Goal: Transaction & Acquisition: Purchase product/service

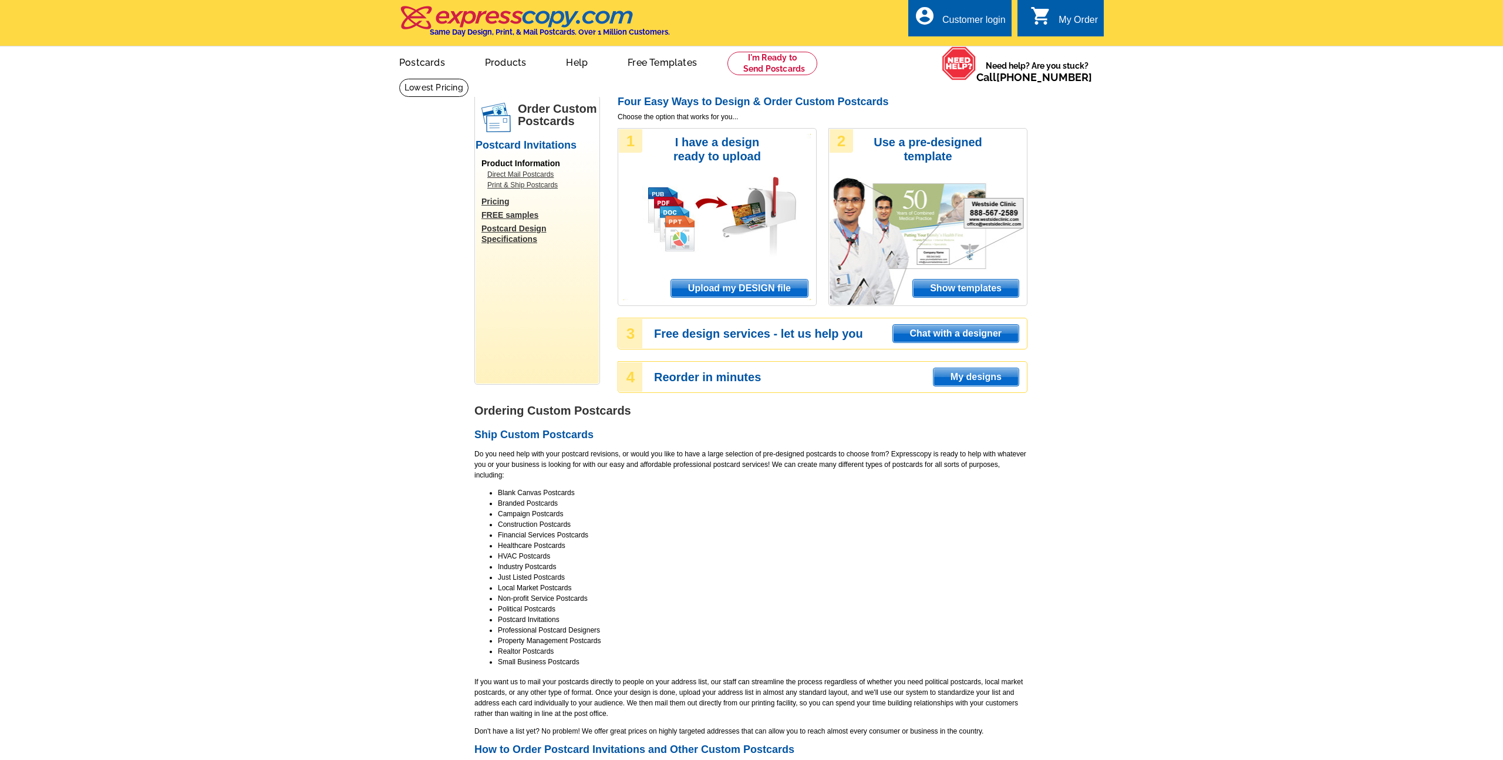
select select "1"
select select "3"
click at [985, 294] on span "Show templates" at bounding box center [966, 288] width 106 height 18
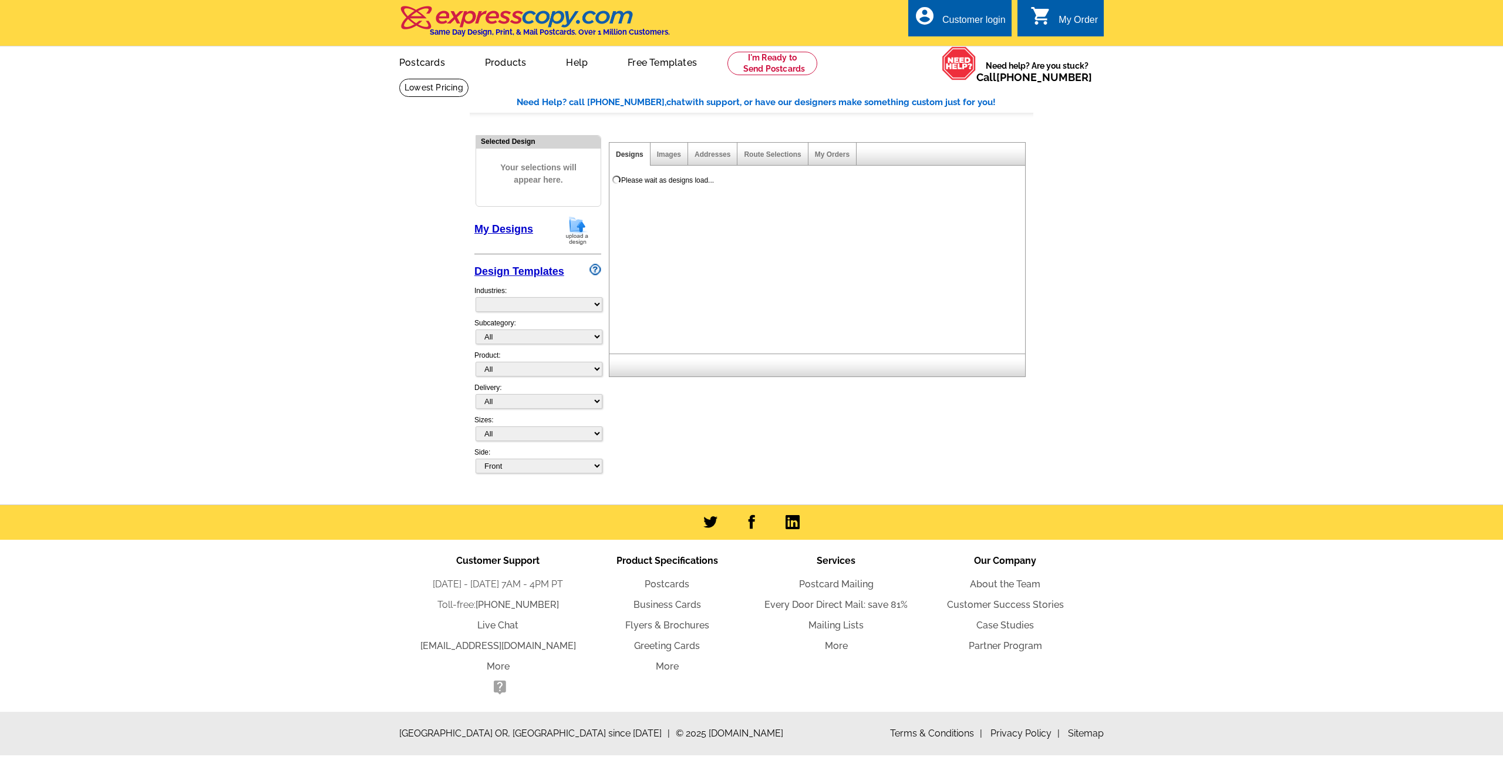
select select "971"
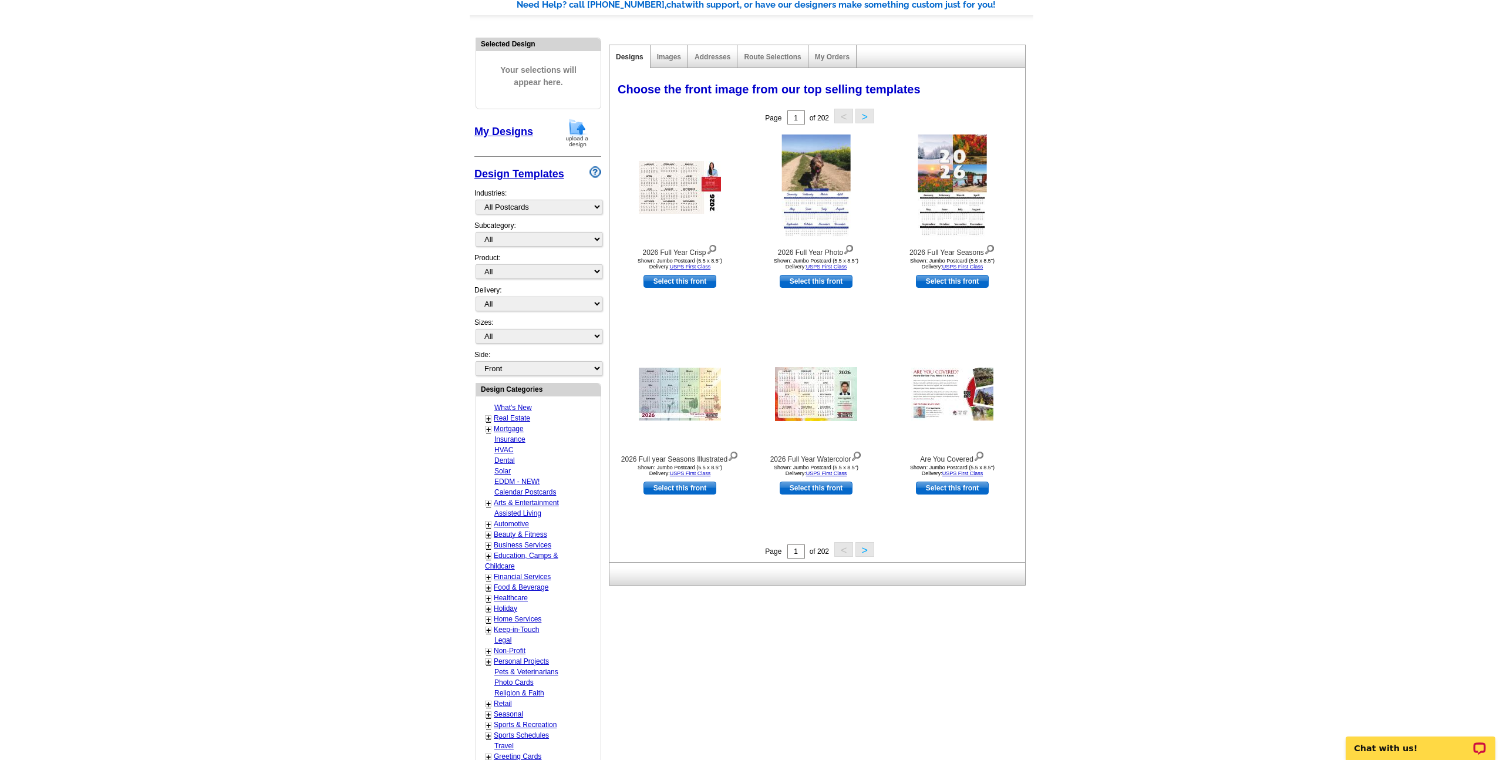
scroll to position [104, 0]
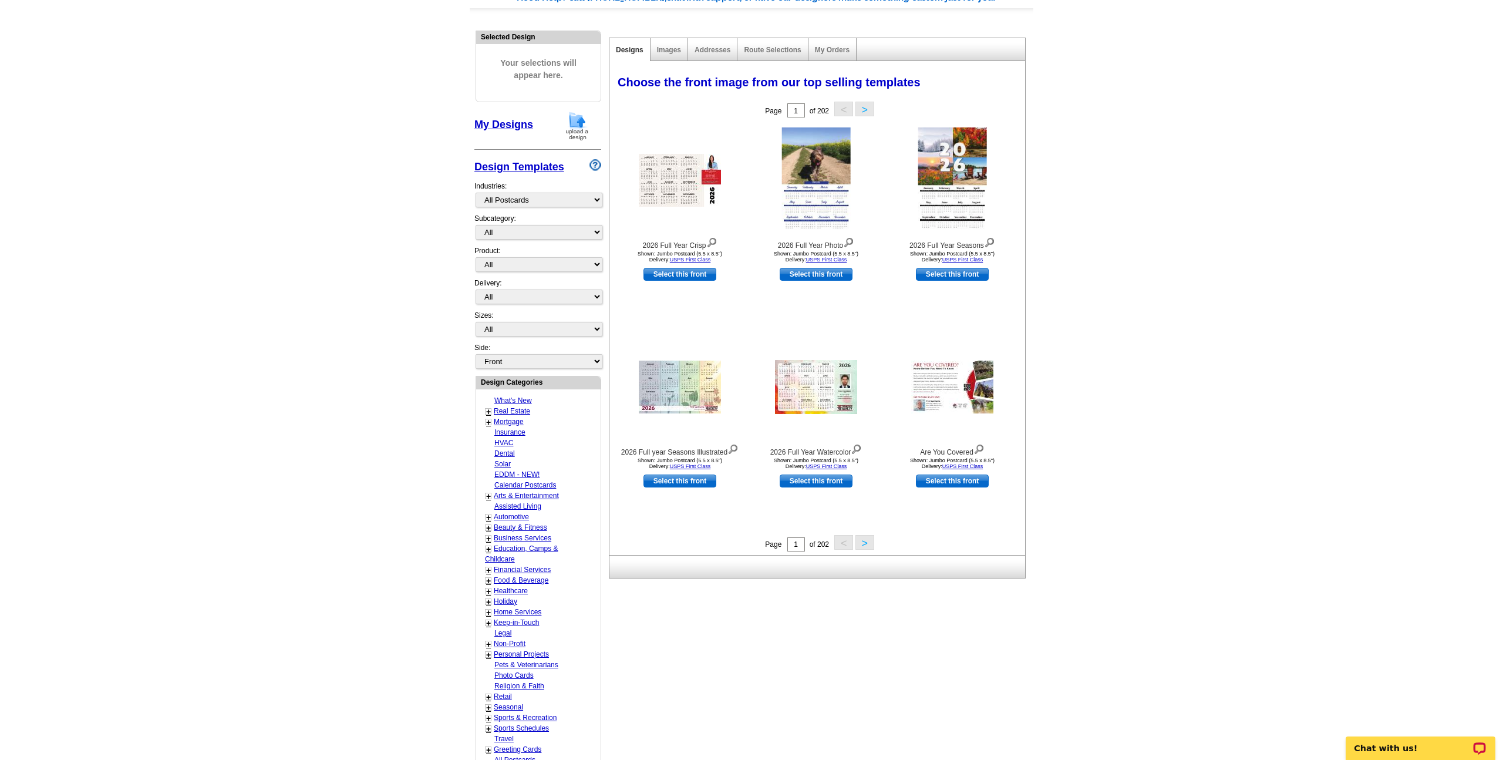
click at [677, 55] on div "Images" at bounding box center [669, 49] width 38 height 23
click at [673, 54] on div "Images" at bounding box center [669, 49] width 38 height 23
click at [673, 52] on link "Images" at bounding box center [669, 50] width 24 height 8
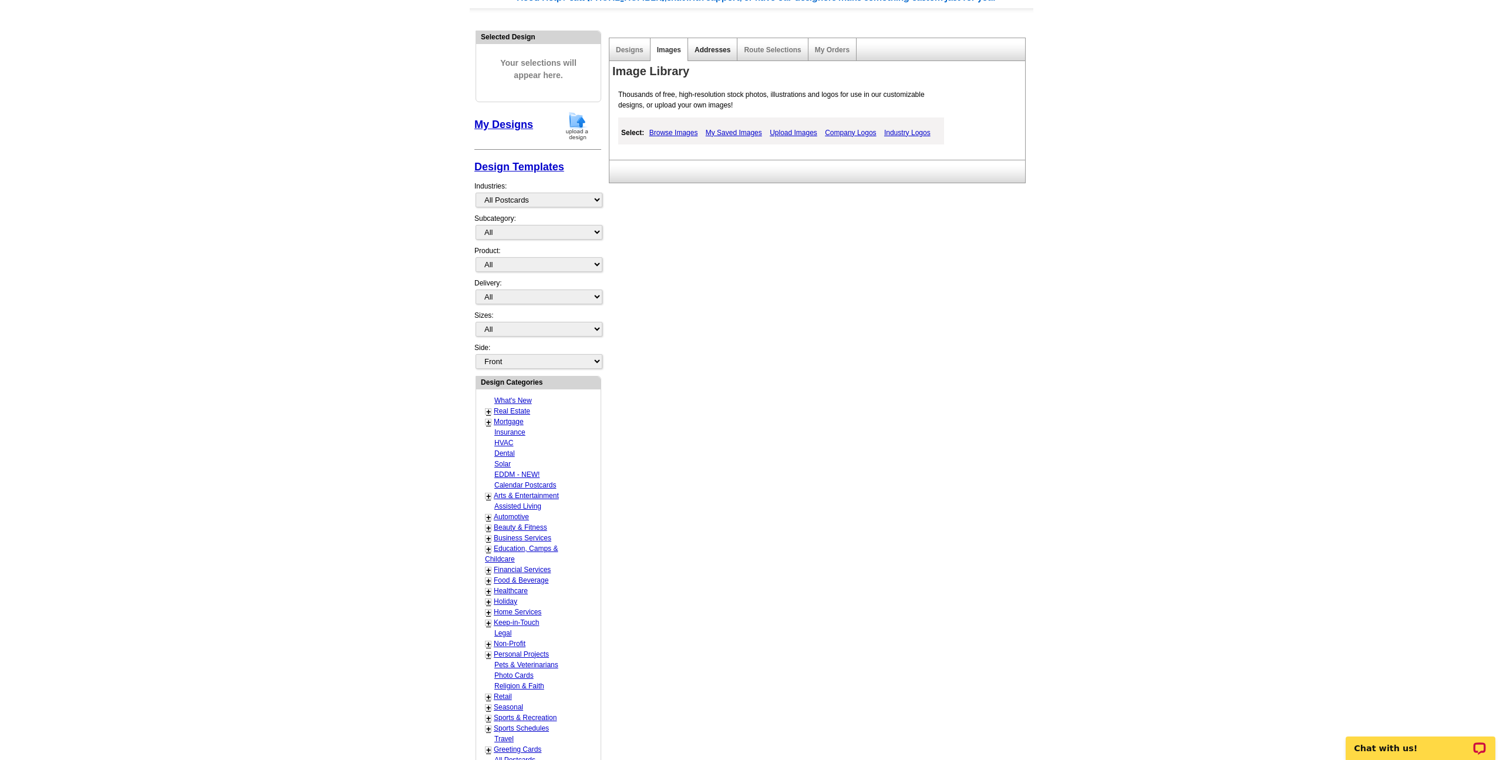
click at [728, 50] on link "Addresses" at bounding box center [712, 50] width 36 height 8
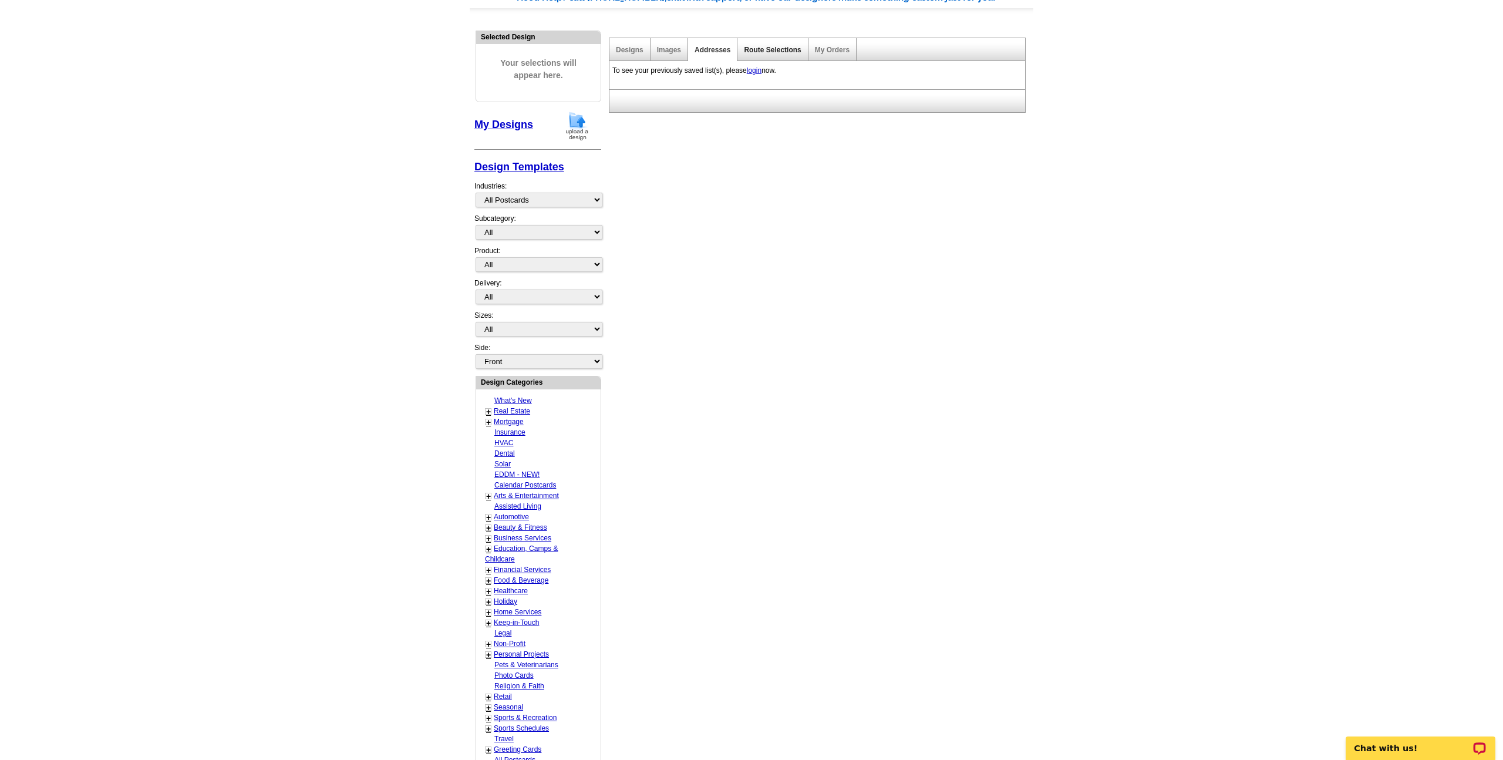
click at [771, 52] on link "Route Selections" at bounding box center [772, 50] width 57 height 8
click at [639, 48] on link "Designs" at bounding box center [630, 50] width 28 height 8
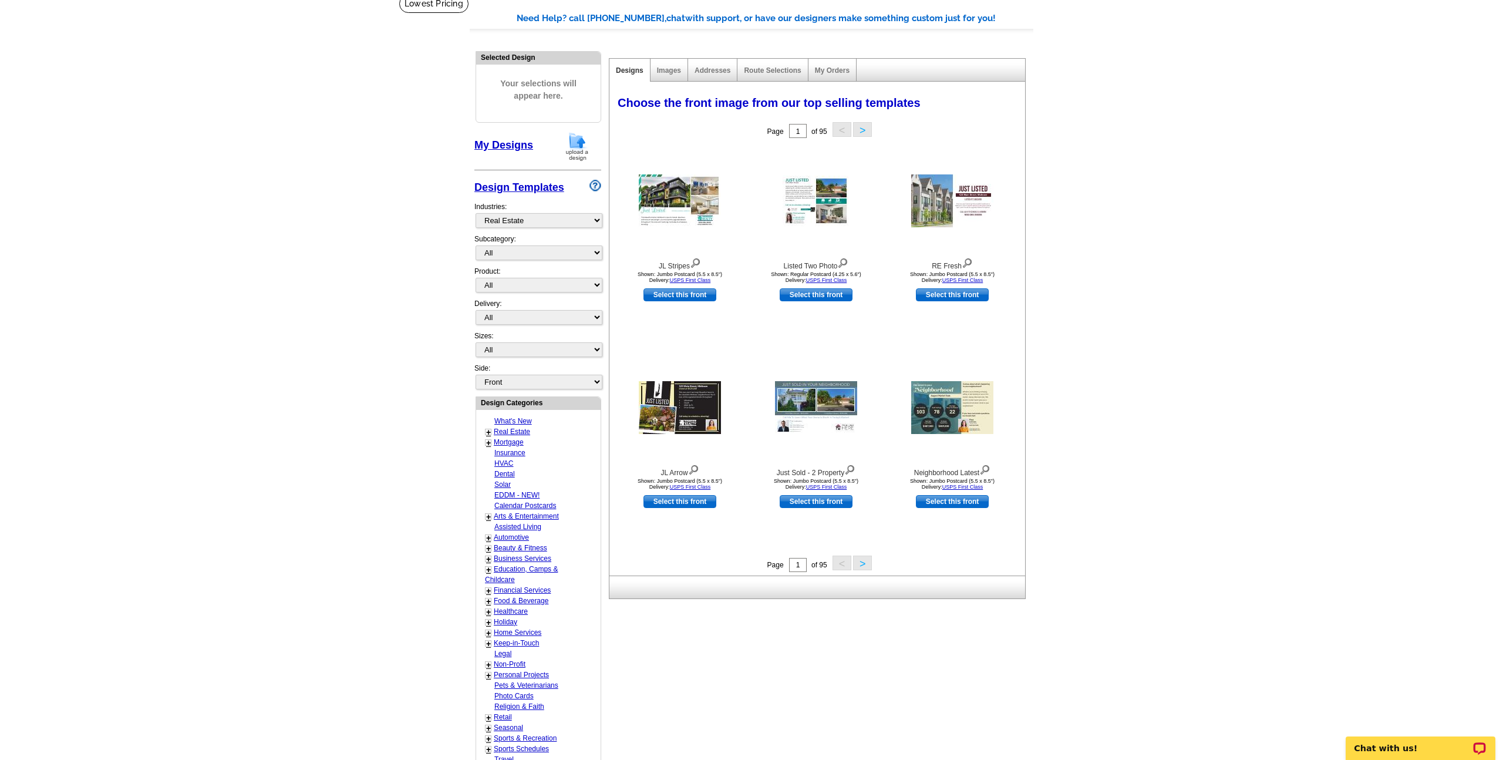
scroll to position [215, 0]
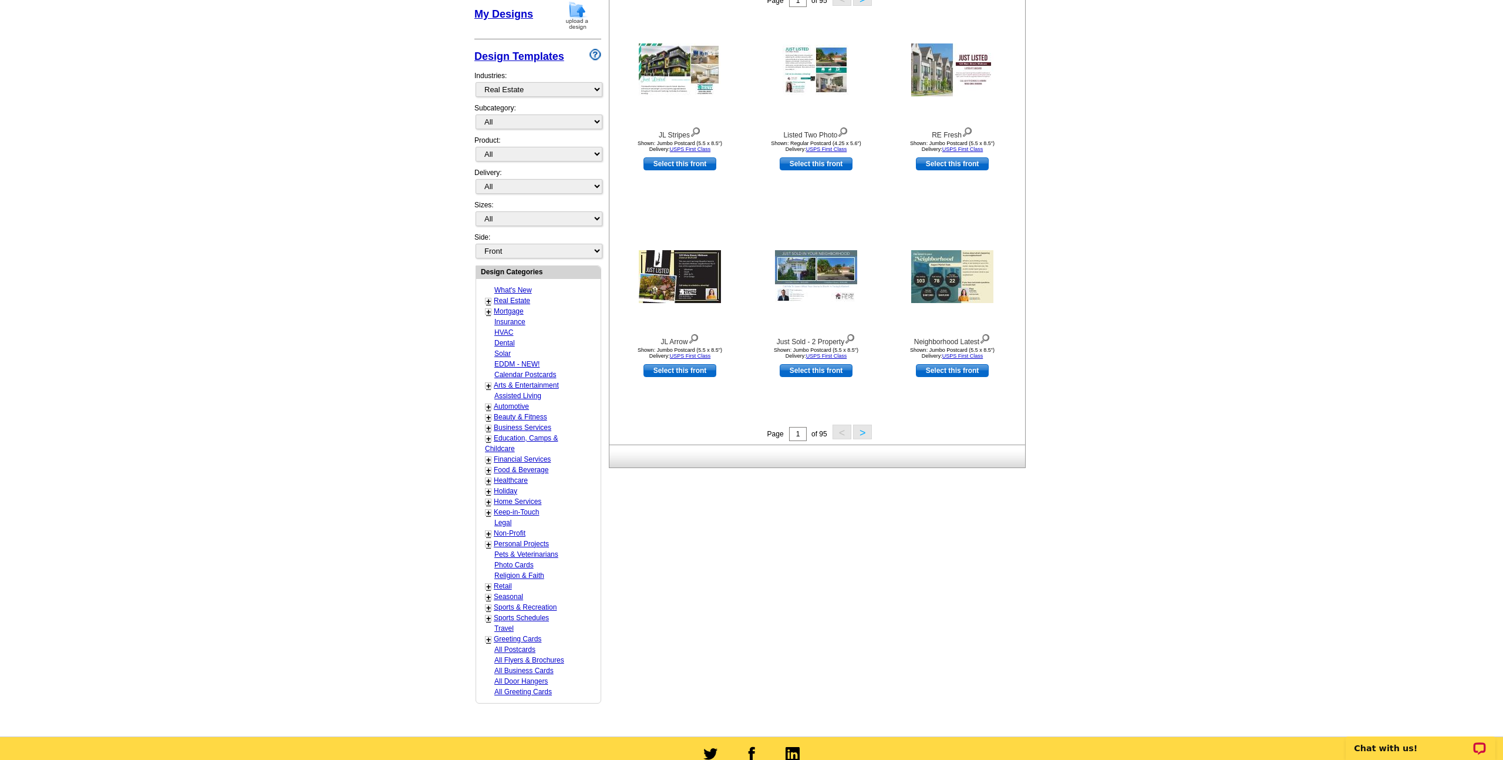
click at [528, 651] on link "All Postcards" at bounding box center [514, 649] width 41 height 8
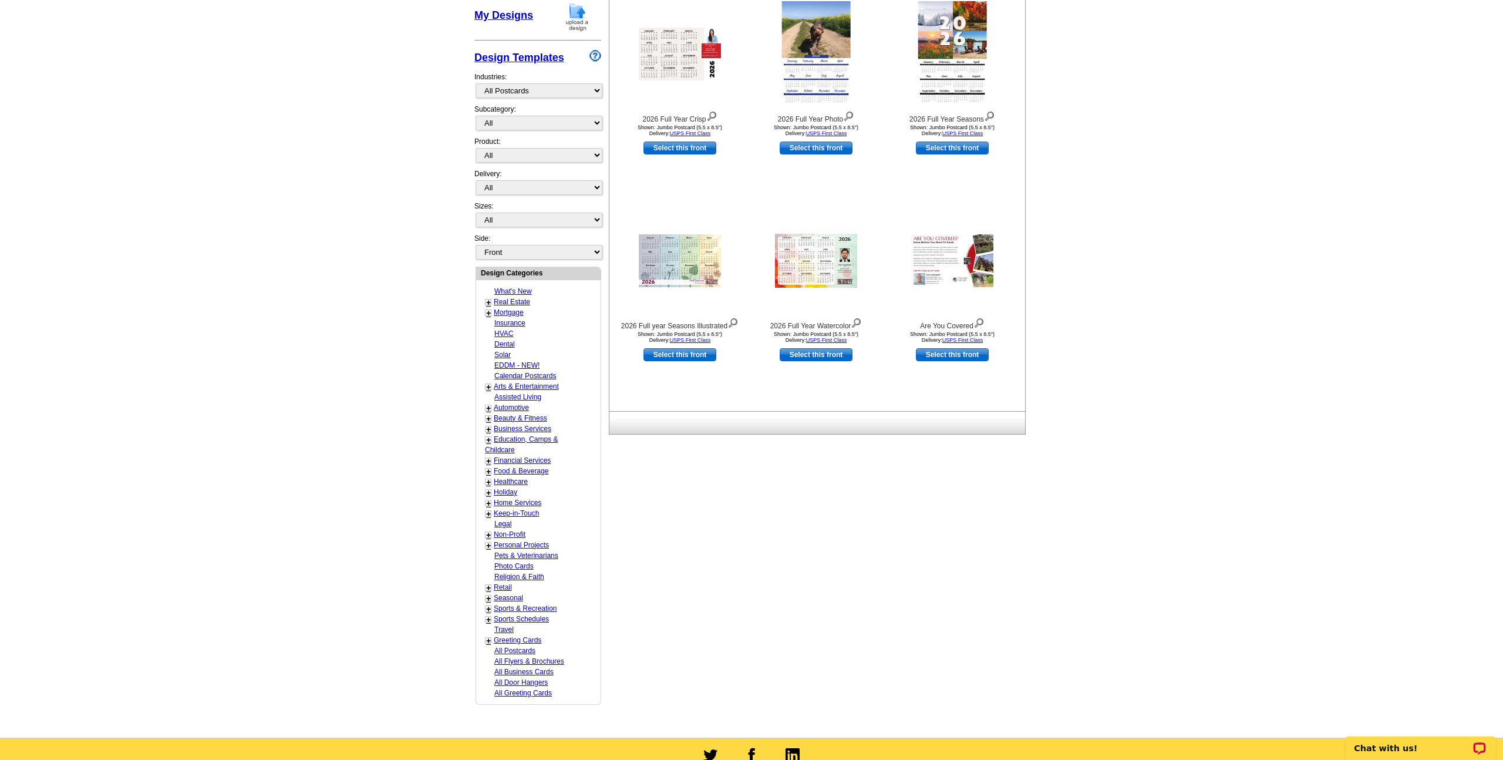
click at [529, 659] on link "All Flyers & Brochures" at bounding box center [529, 661] width 70 height 8
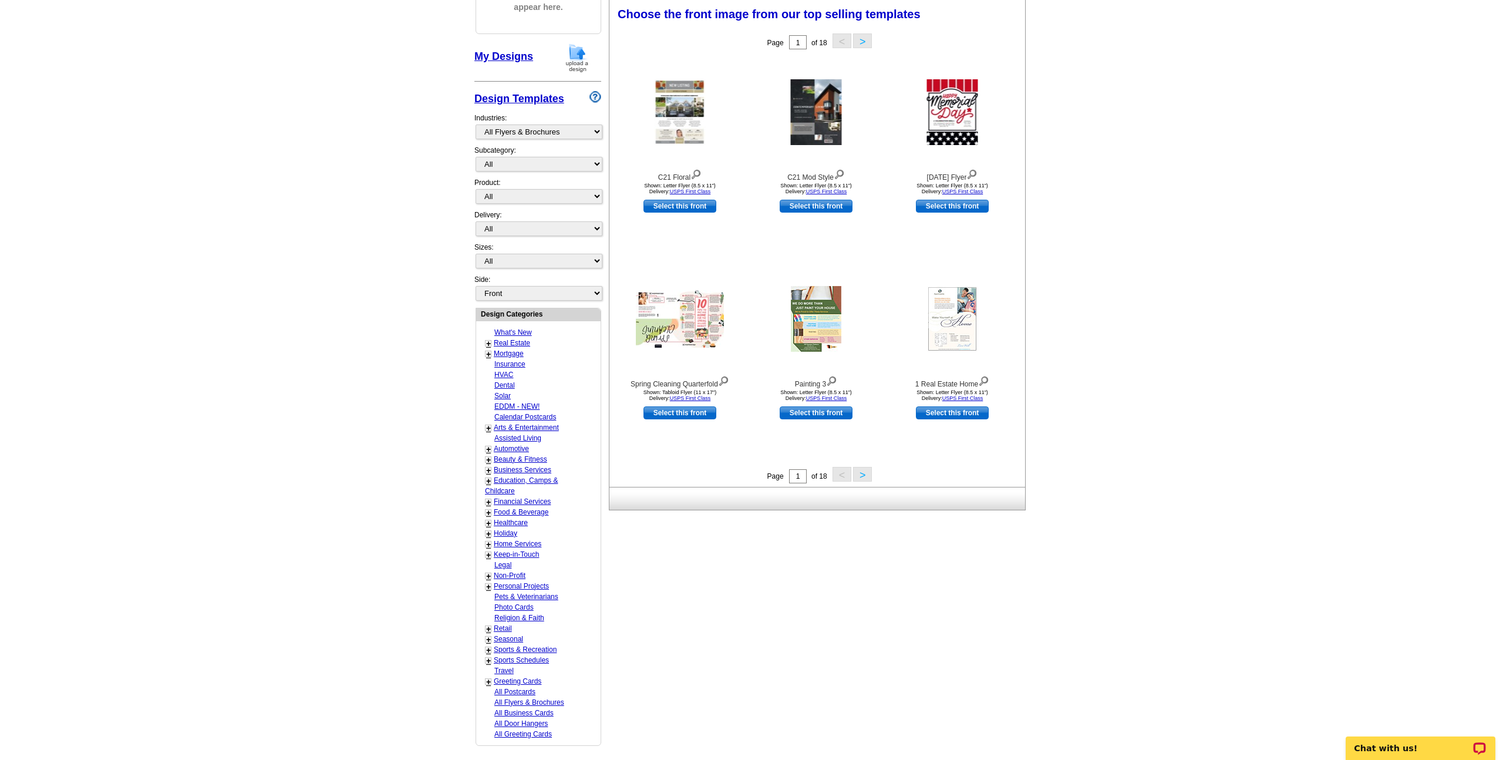
scroll to position [377, 0]
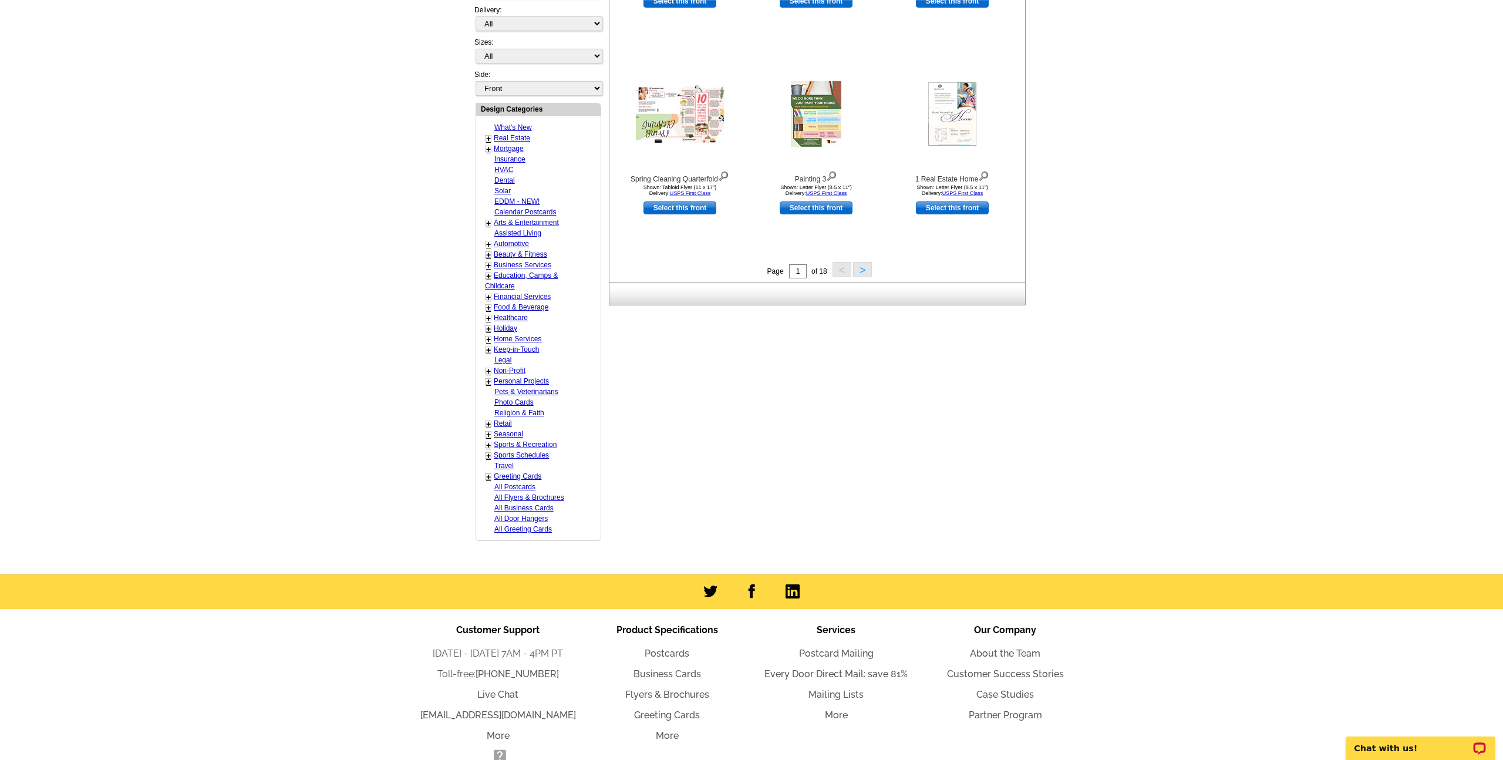
click at [532, 485] on link "All Postcards" at bounding box center [514, 487] width 41 height 8
select select "971"
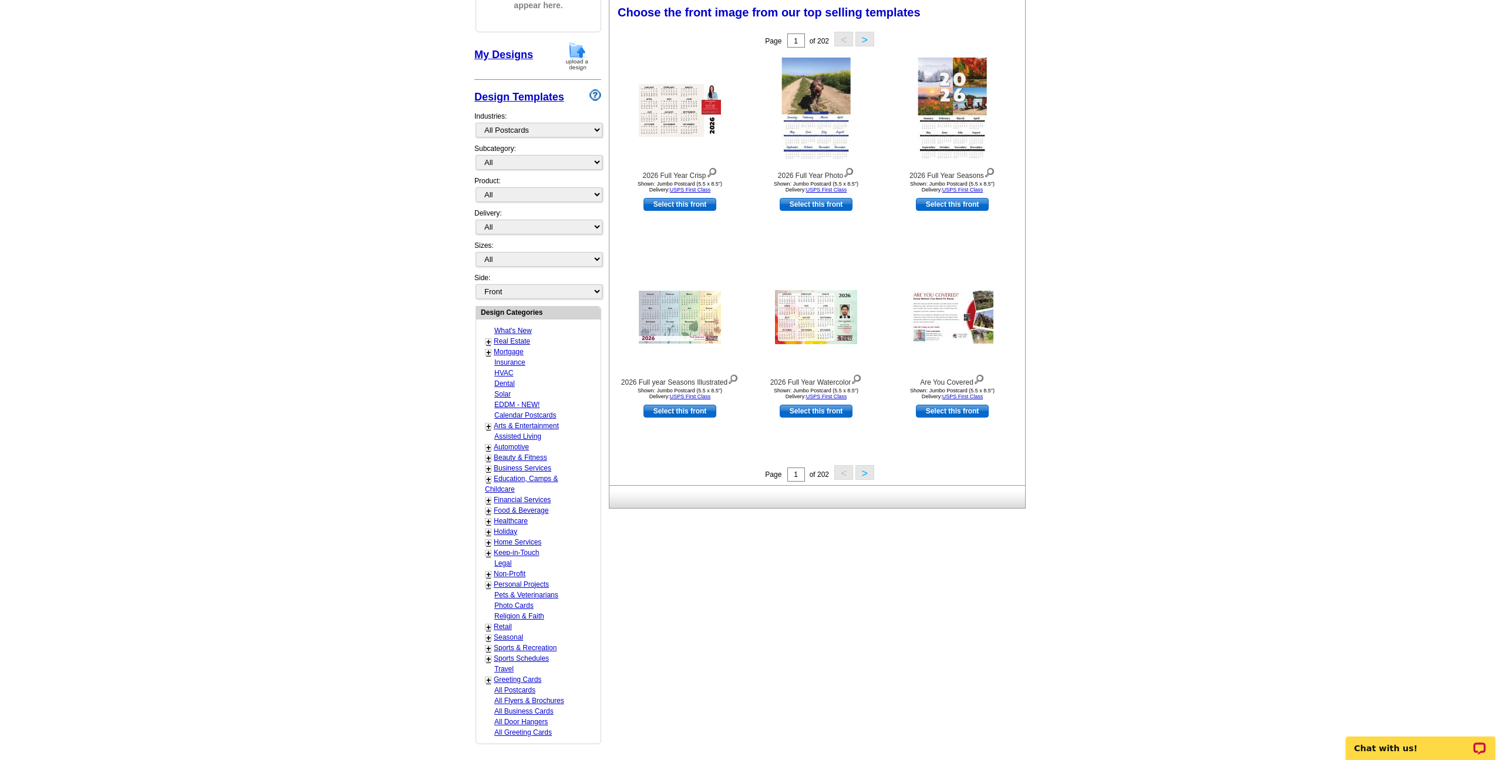
scroll to position [173, 0]
click at [956, 316] on img at bounding box center [952, 318] width 82 height 53
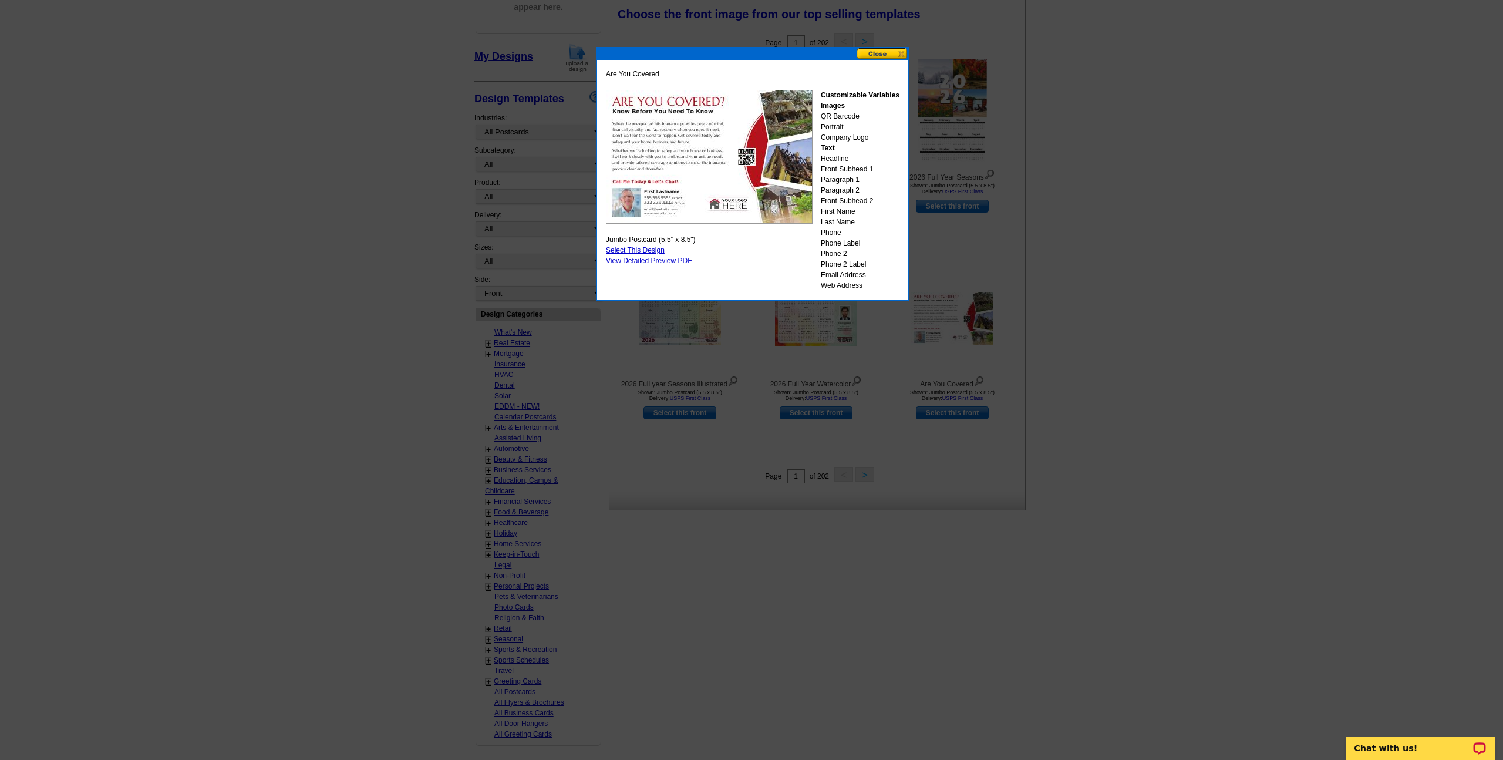
click at [662, 249] on link "Select This Design" at bounding box center [635, 250] width 59 height 8
select select "2"
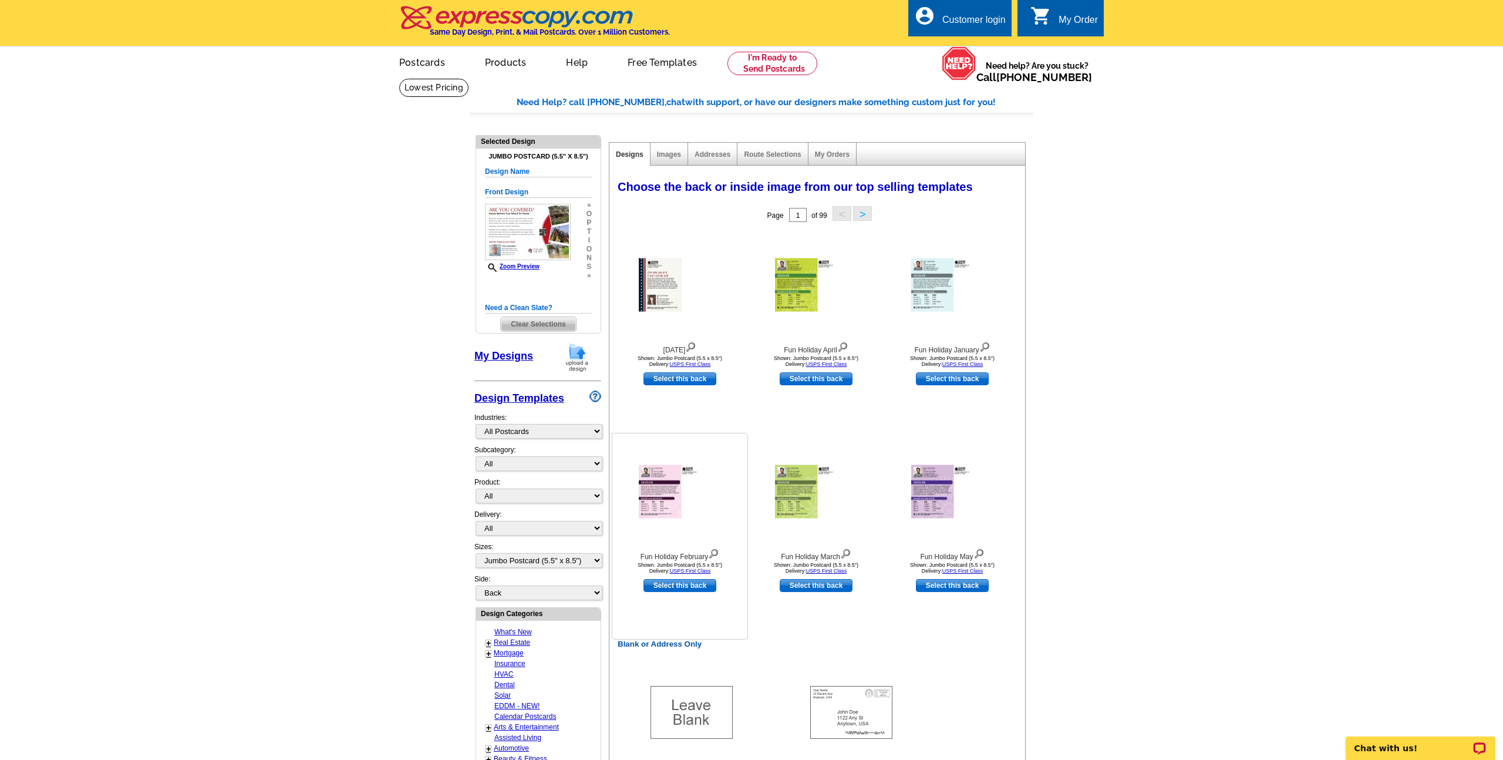
scroll to position [186, 0]
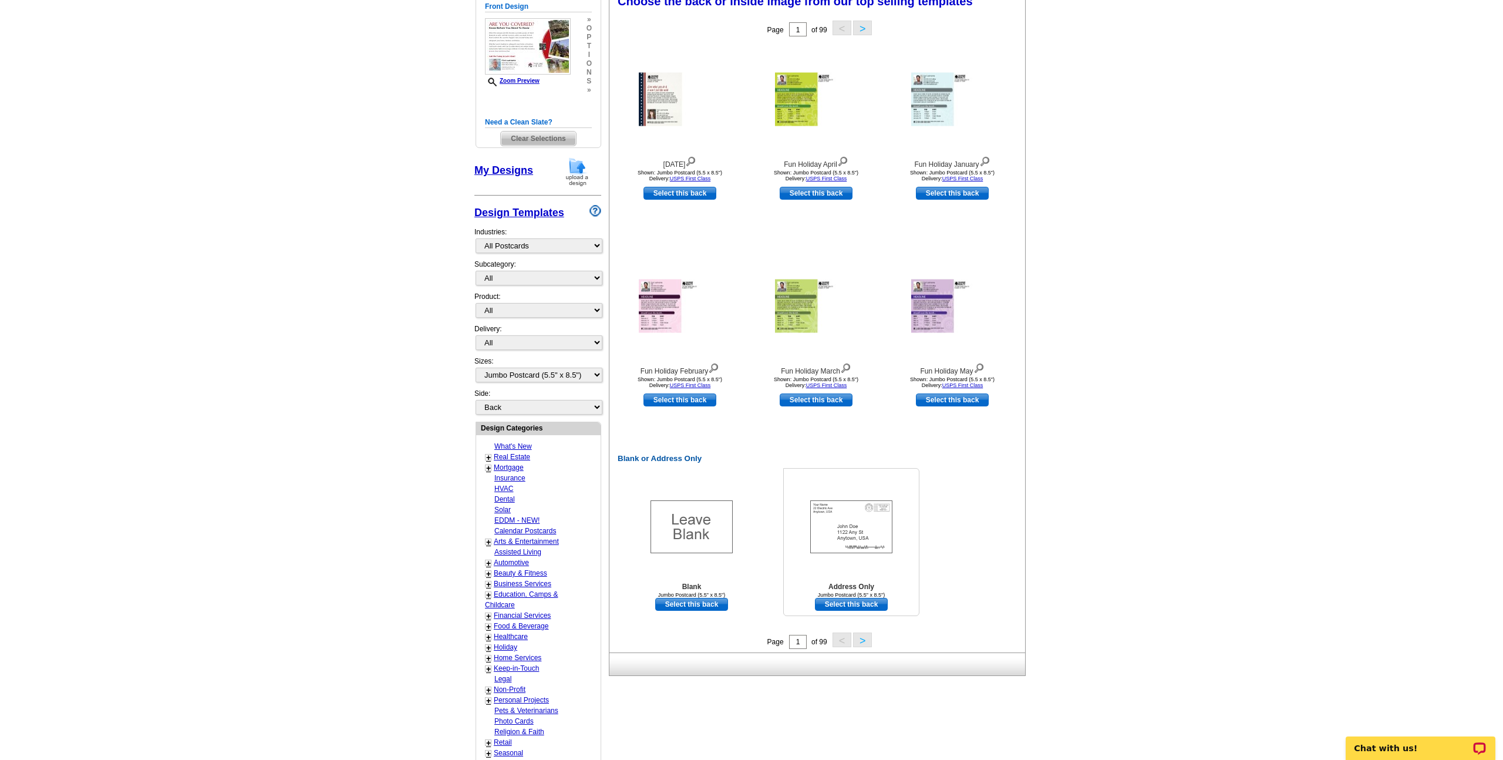
click at [882, 605] on link "Select this back" at bounding box center [851, 604] width 73 height 13
select select "front"
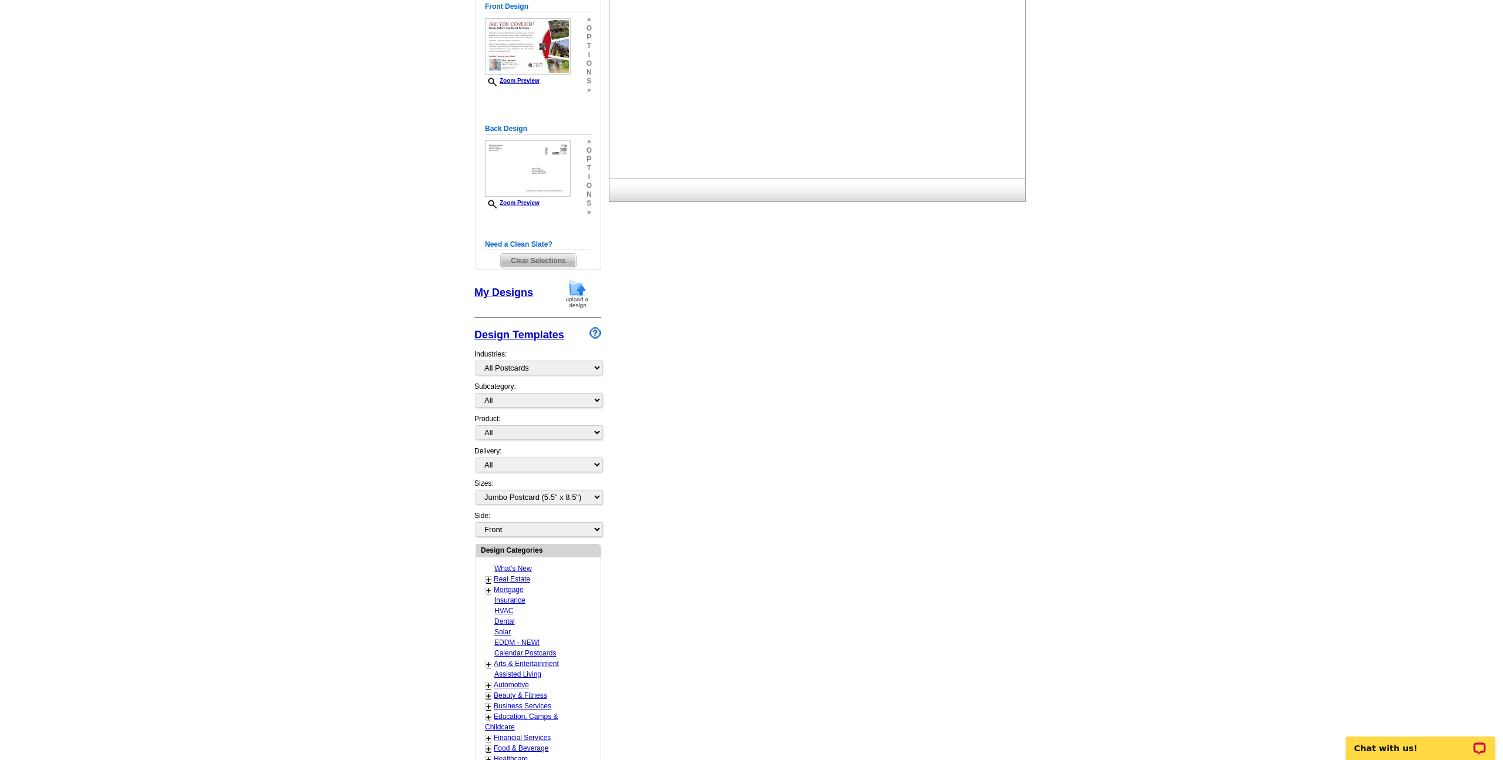
scroll to position [0, 0]
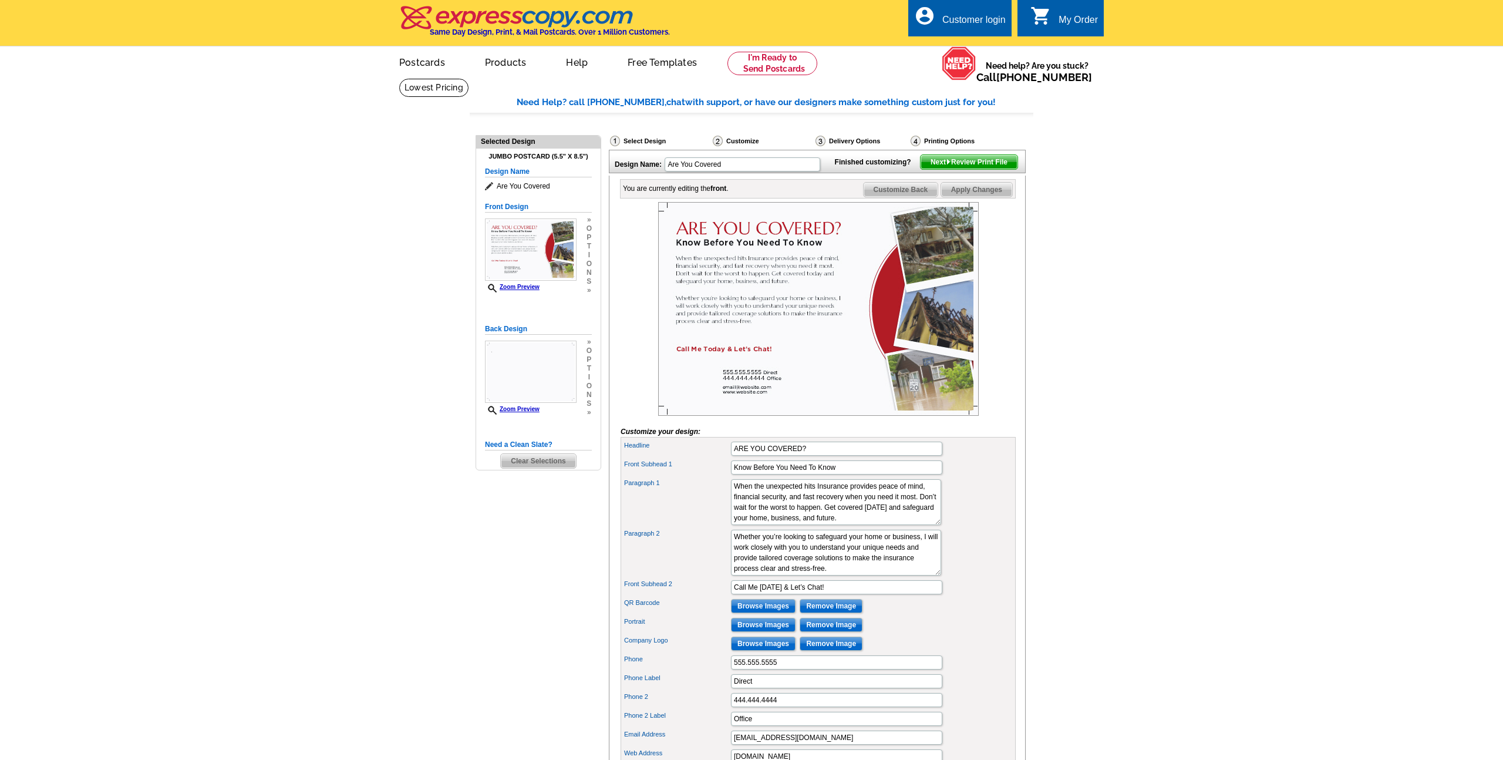
click at [979, 170] on div "Finished customizing? Next Review Print File" at bounding box center [926, 159] width 195 height 19
click at [977, 169] on span "Next Review Print File" at bounding box center [968, 162] width 97 height 14
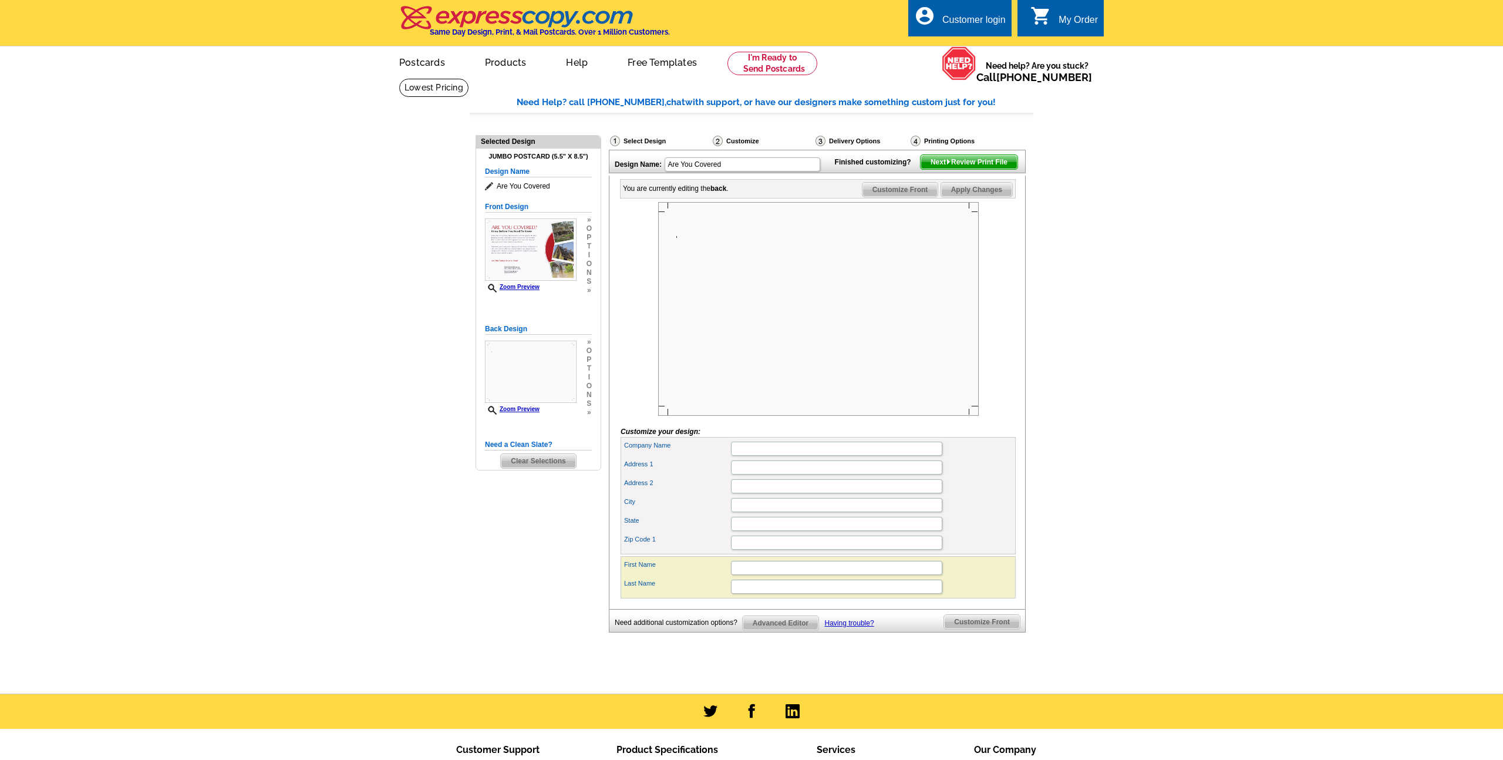
click at [976, 169] on span "Next Review Print File" at bounding box center [968, 162] width 97 height 14
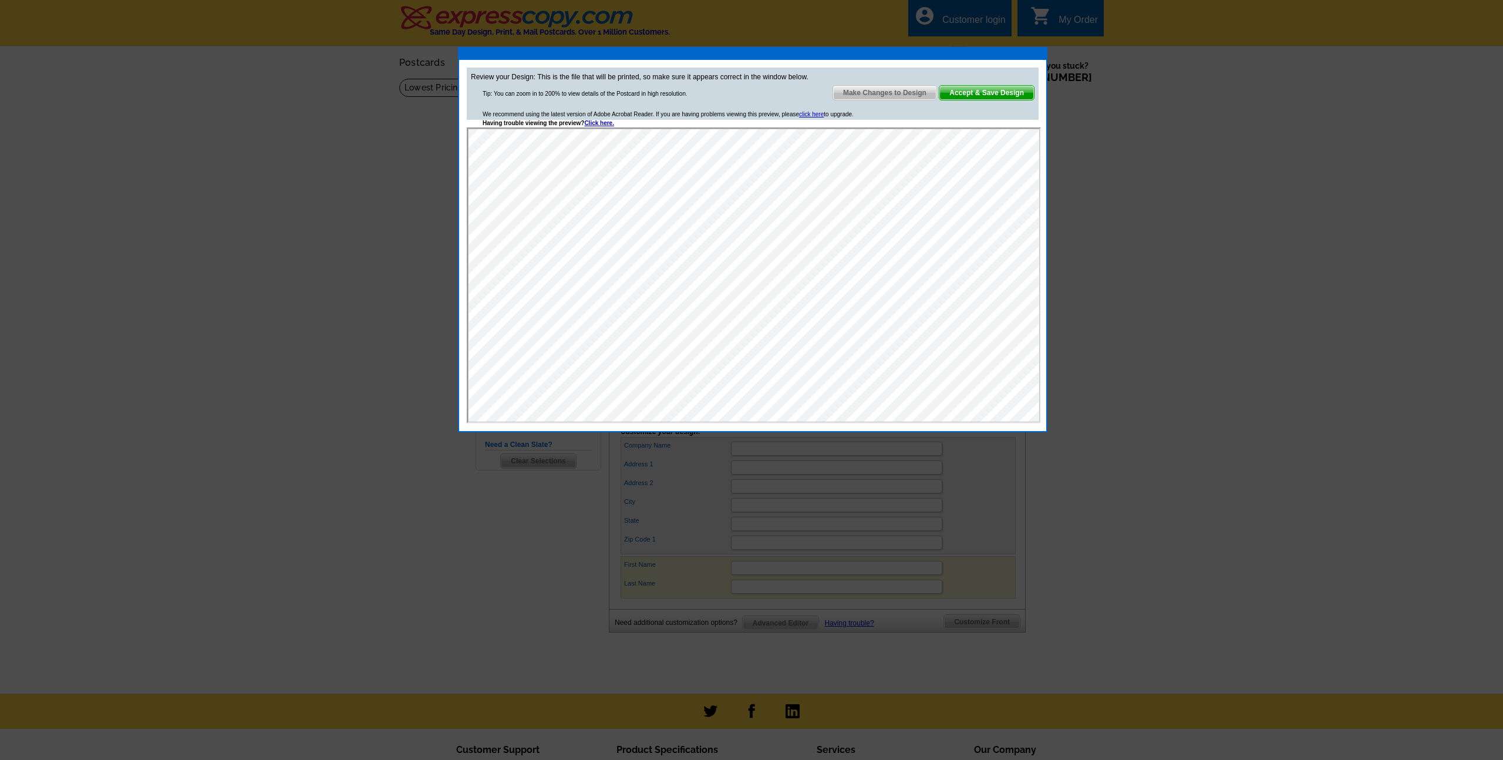
click at [1036, 62] on div "Review your Design: This is the file that will be printed, so make sure it appe…" at bounding box center [752, 245] width 587 height 371
click at [1000, 93] on span "Accept & Save Design" at bounding box center [986, 93] width 95 height 14
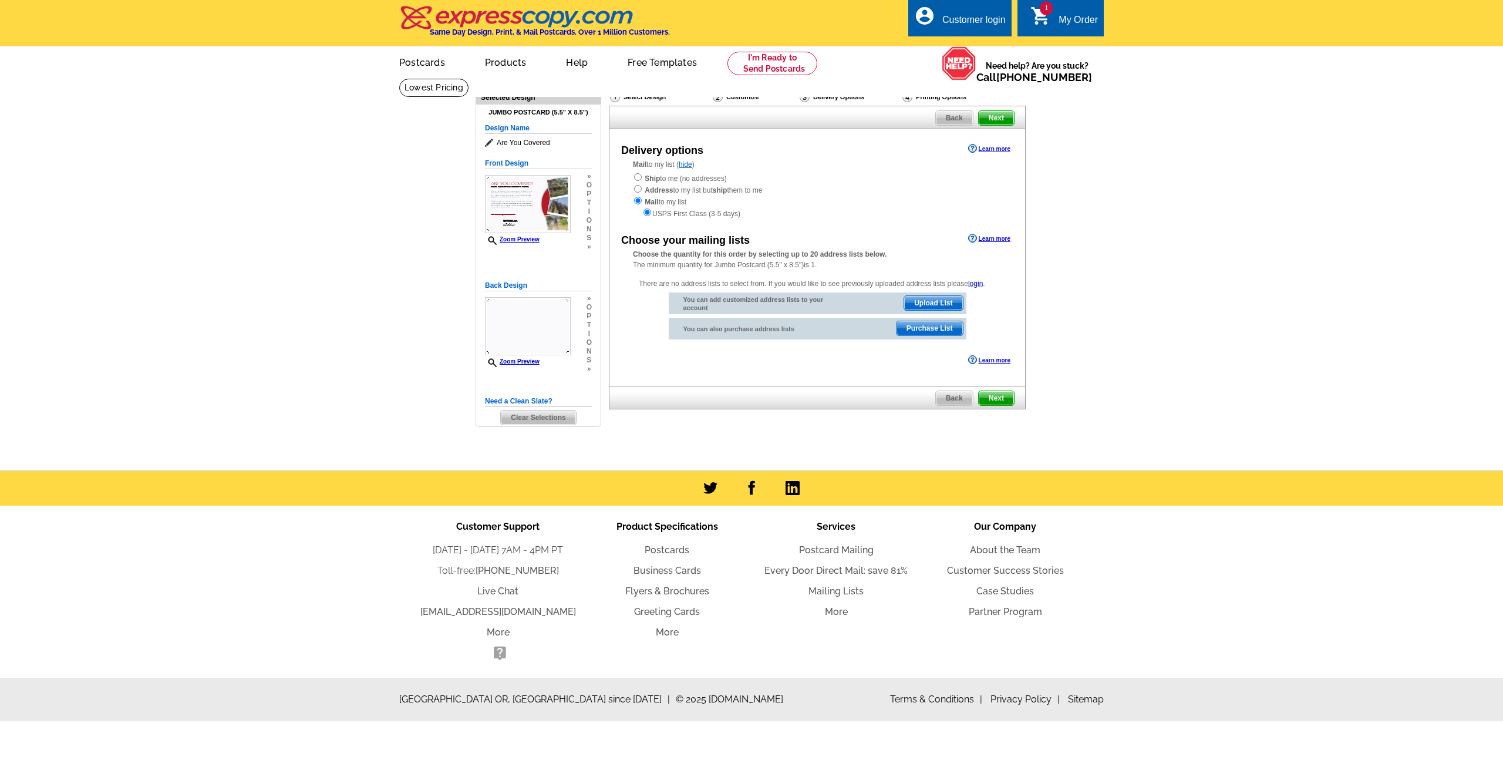
click at [1010, 402] on span "Next" at bounding box center [996, 398] width 35 height 14
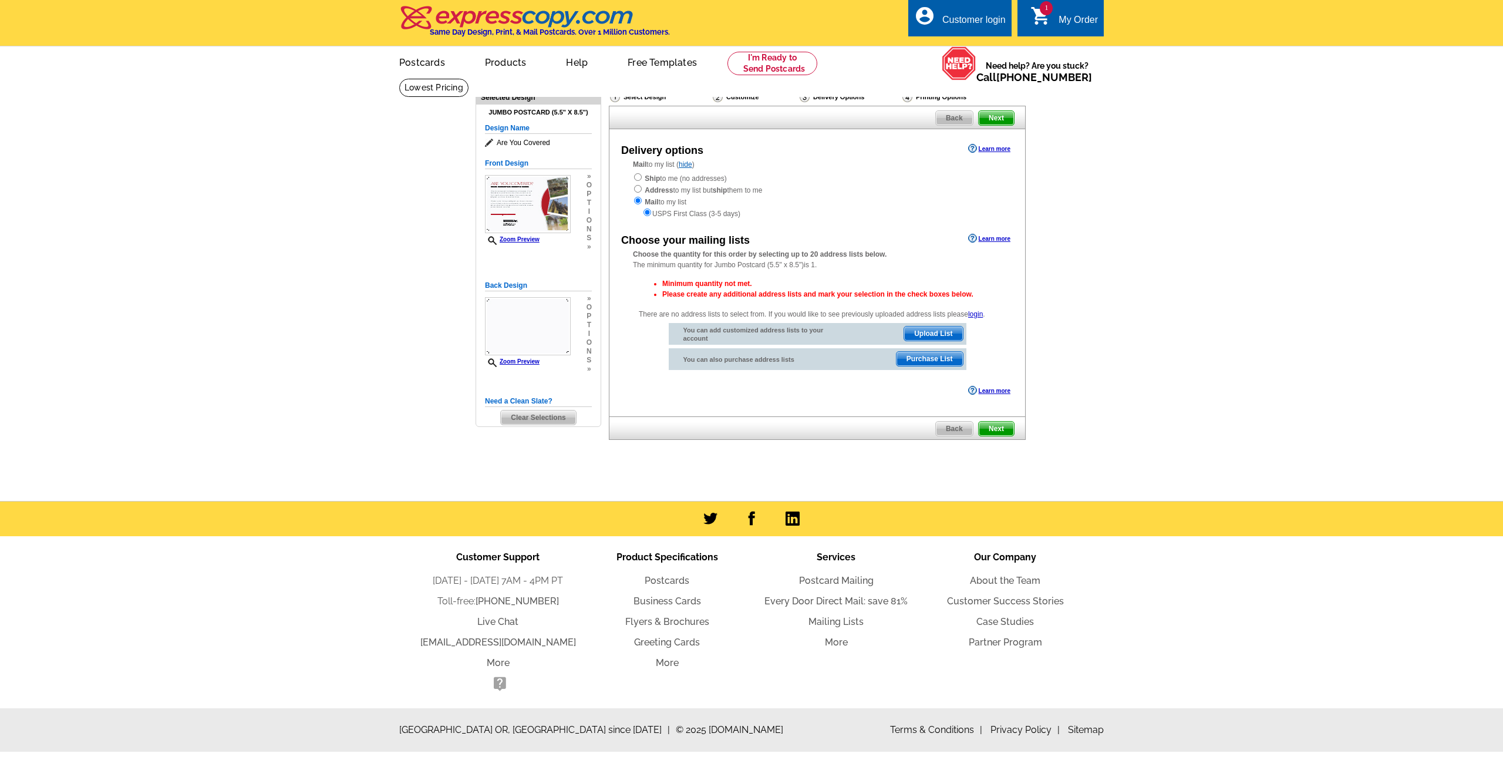
click at [1009, 400] on div "Delivery options Learn more Mail to my list ( hide ) Ship to me (no addresses) …" at bounding box center [817, 272] width 417 height 287
click at [942, 356] on span "Purchase List" at bounding box center [929, 359] width 66 height 14
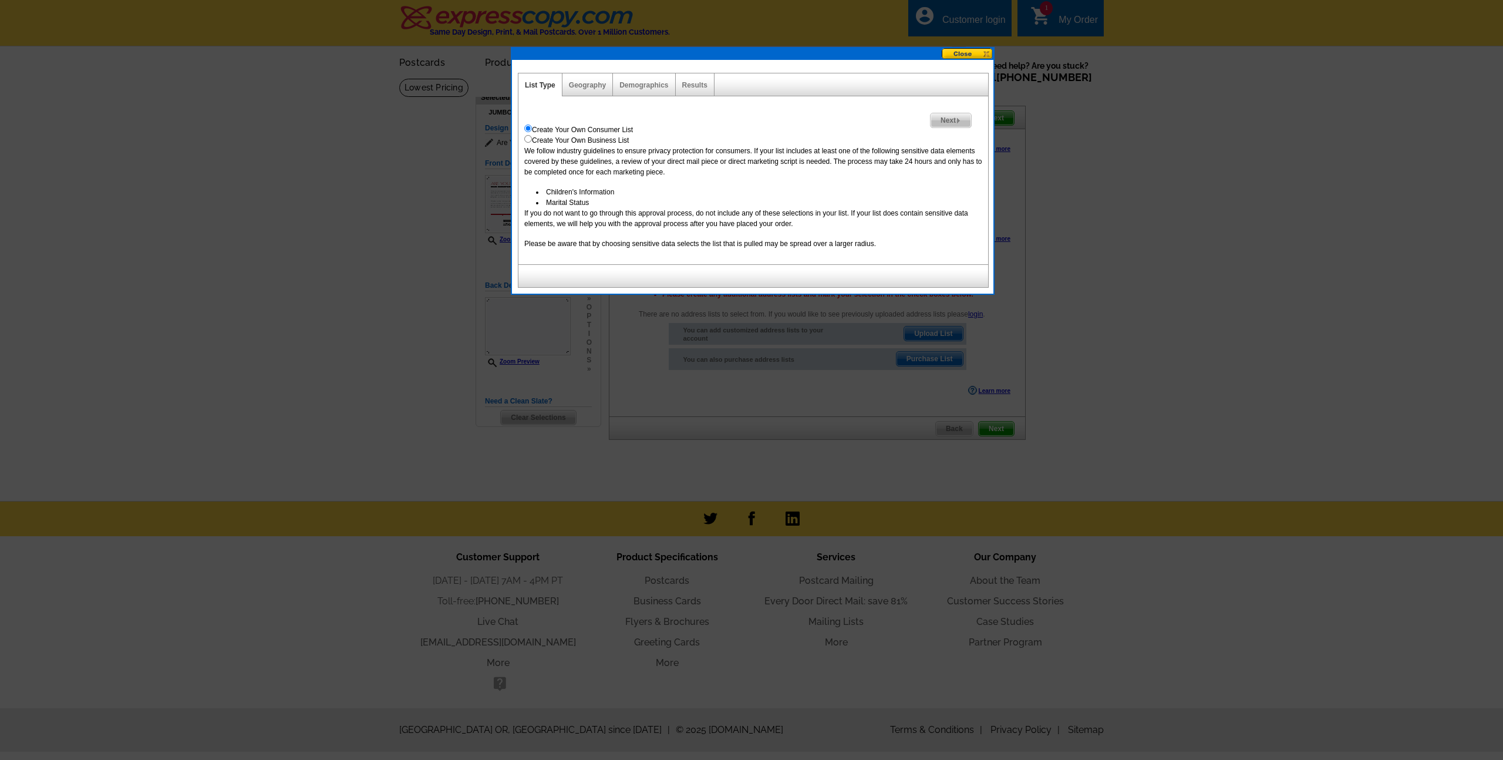
click at [955, 122] on span "Next" at bounding box center [950, 120] width 41 height 14
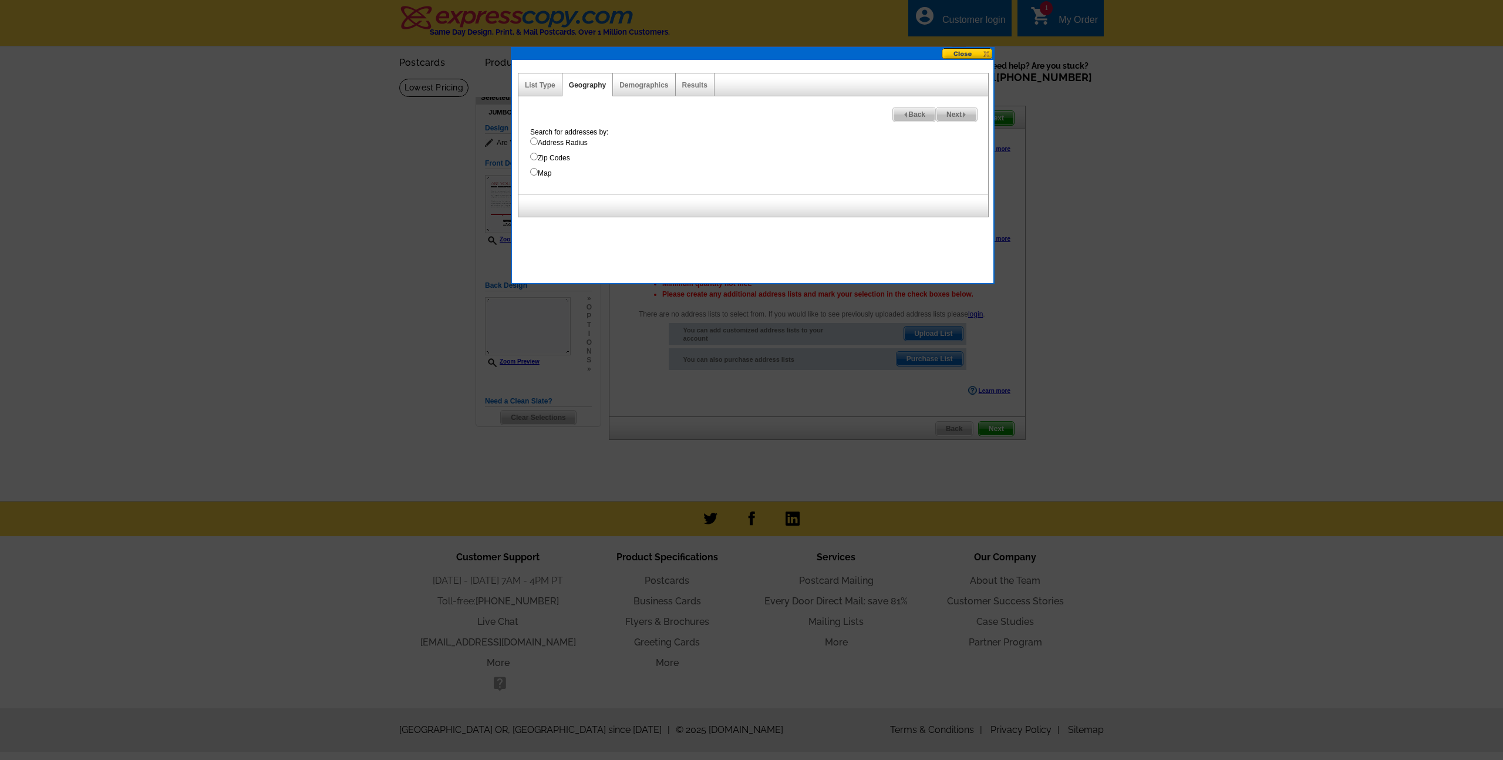
click at [562, 156] on label "Zip Codes" at bounding box center [759, 158] width 458 height 11
click at [538, 156] on input "Zip Codes" at bounding box center [534, 157] width 8 height 8
radio input "true"
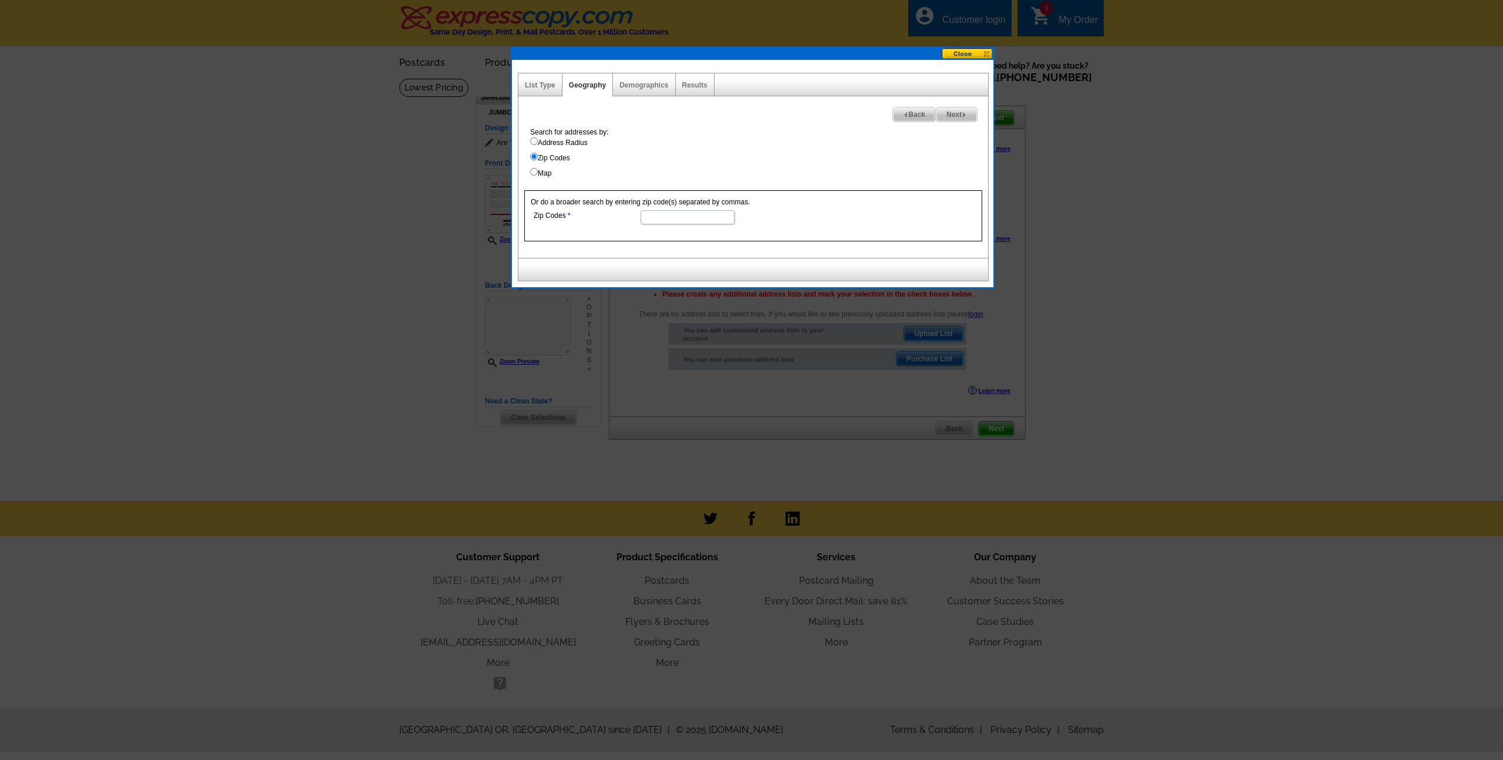
click at [652, 213] on input "Zip Codes" at bounding box center [687, 217] width 94 height 14
type input "90014"
select select
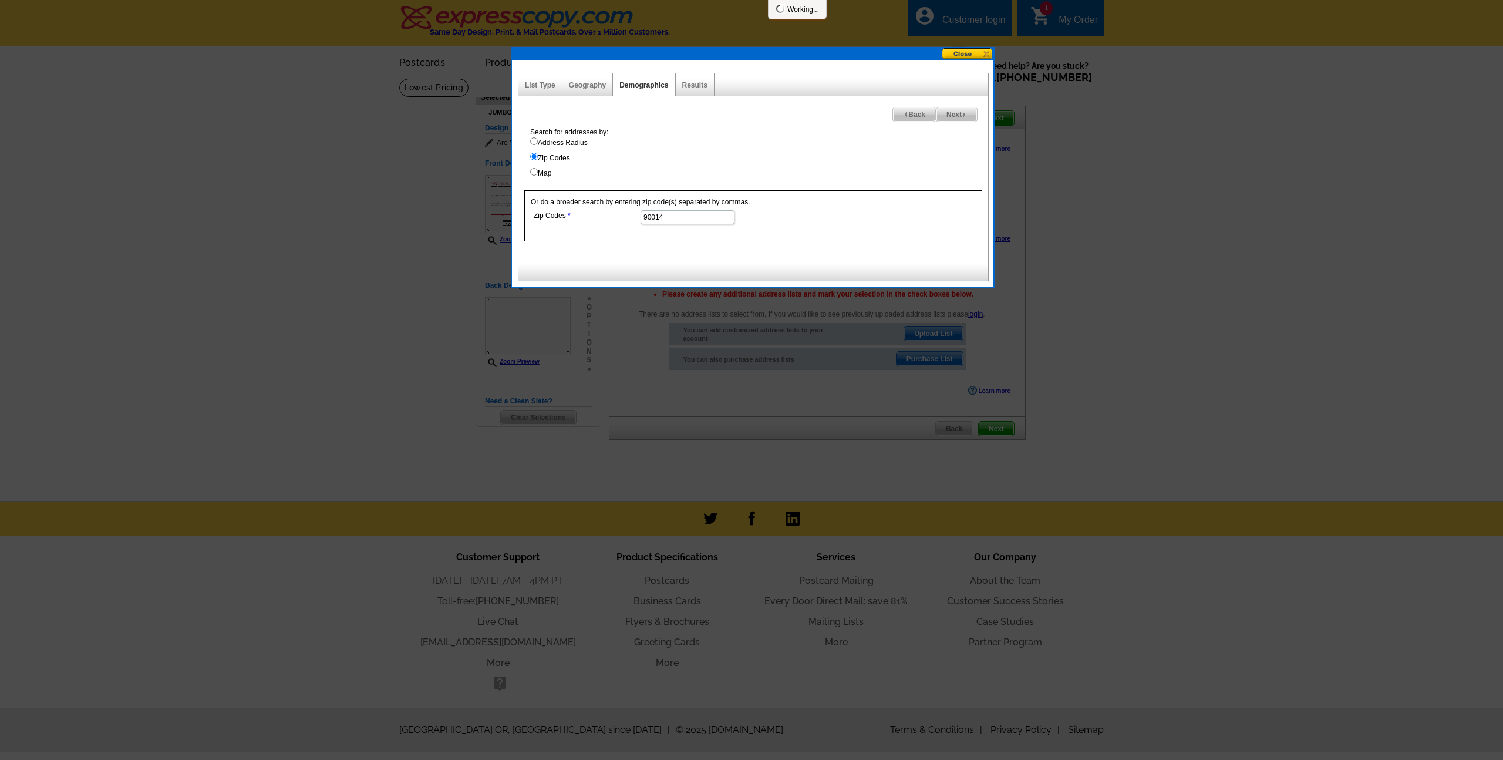
select select
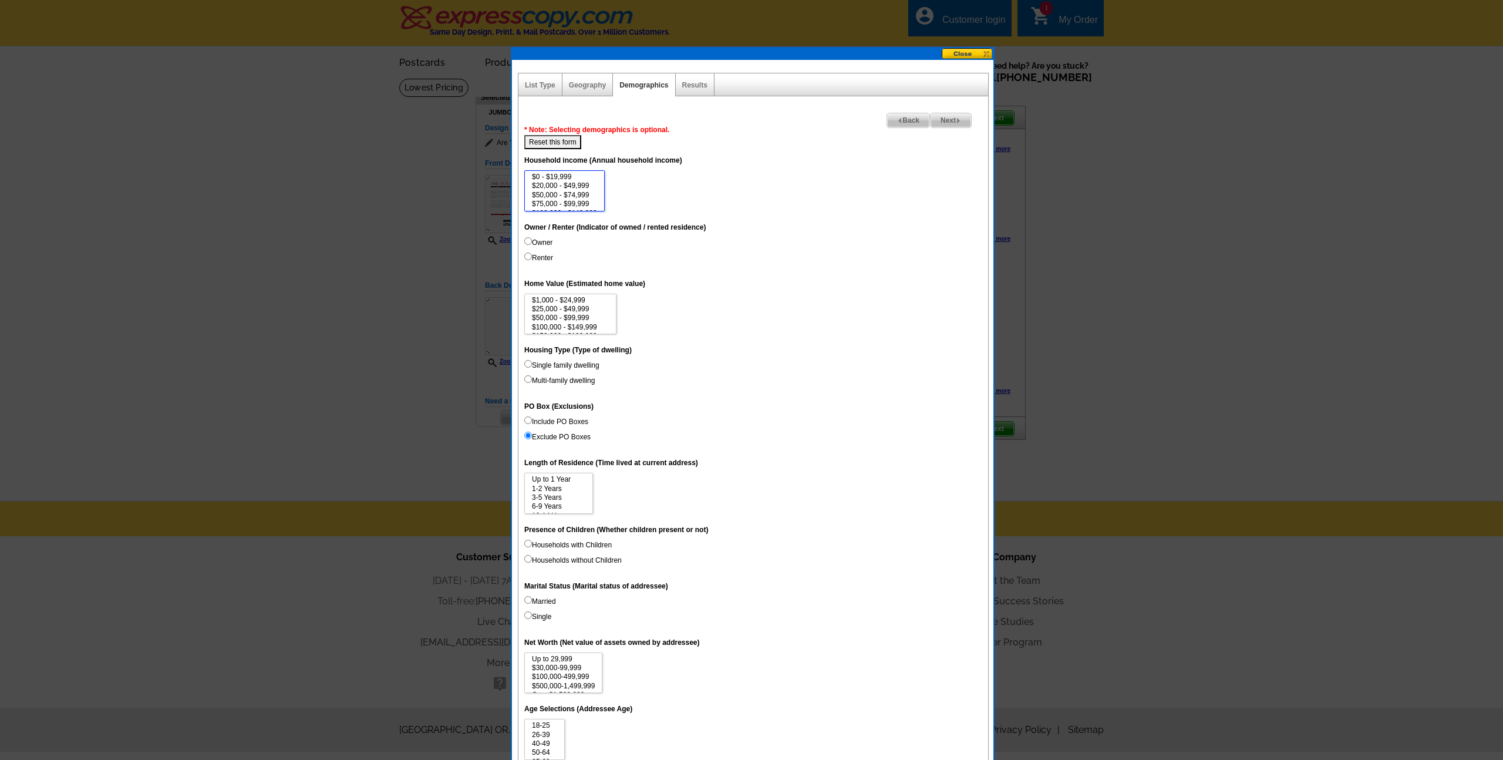
select select "0-19999"
click at [586, 180] on option "$0 - $19,999" at bounding box center [565, 177] width 68 height 9
click at [960, 127] on link "Next" at bounding box center [951, 120] width 42 height 15
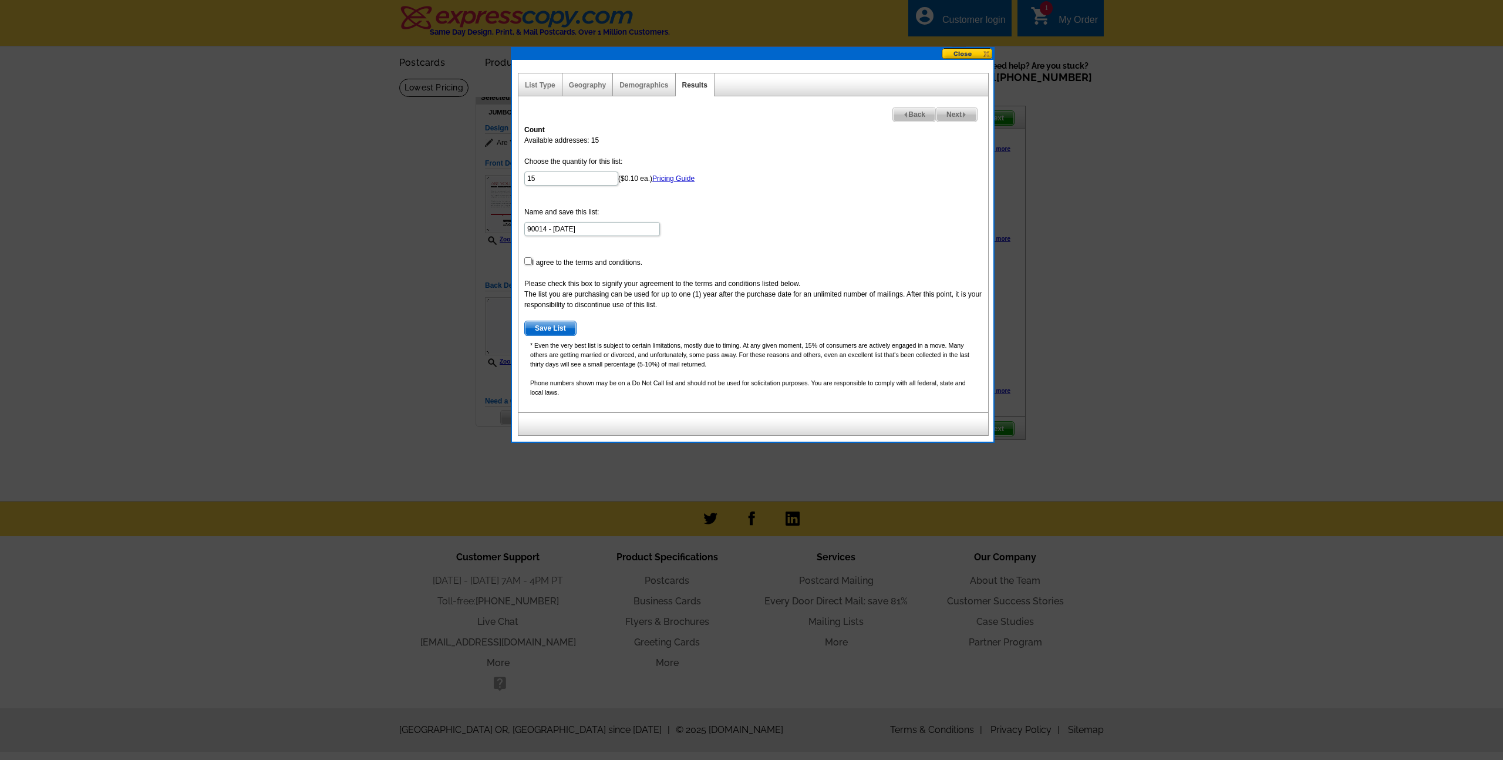
click at [568, 318] on form "Choose the quantity for this list: 15 ($0.10 ea.) Pricing Guide Name and save t…" at bounding box center [753, 246] width 458 height 180
click at [568, 323] on span "Save List" at bounding box center [550, 328] width 51 height 14
click at [568, 262] on form "Choose the quantity for this list: 15 ($0.10 ea.) Pricing Guide Name and save t…" at bounding box center [753, 246] width 458 height 180
click at [529, 259] on input "checkbox" at bounding box center [528, 261] width 8 height 8
checkbox input "true"
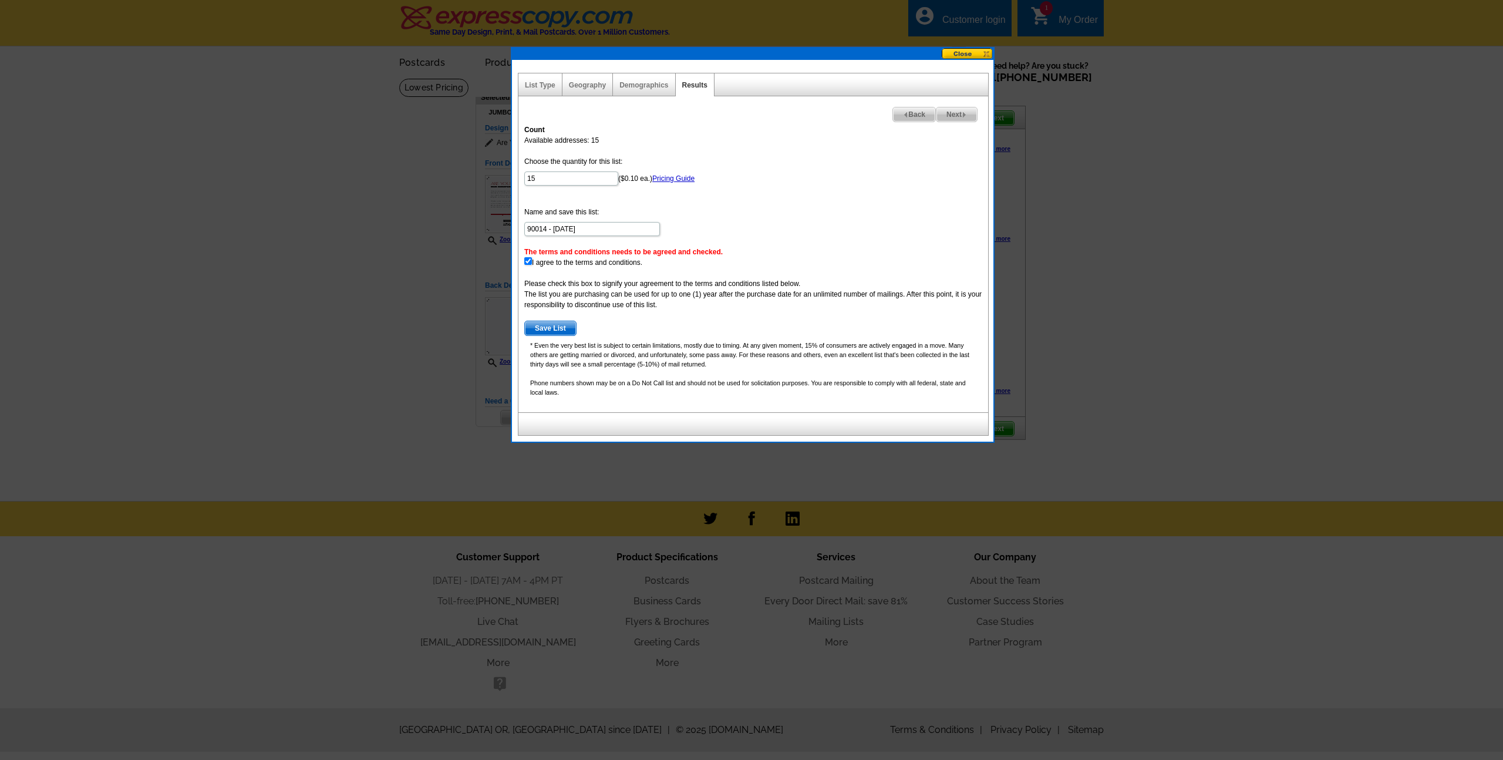
click at [541, 341] on p "* Even the very best list is subject to certain limitations, mostly due to timi…" at bounding box center [753, 354] width 458 height 28
click at [544, 324] on span "Save List" at bounding box center [550, 328] width 51 height 14
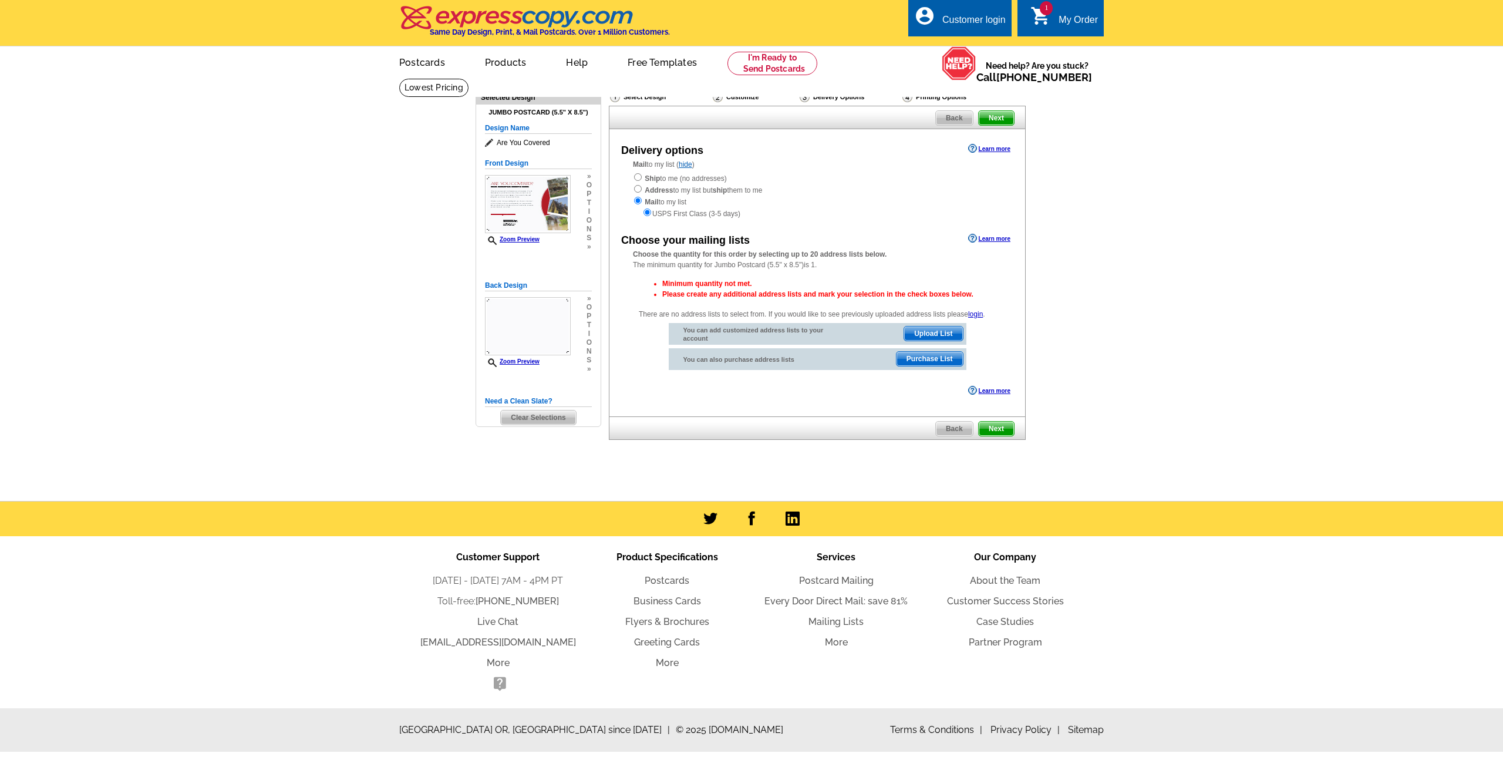
click at [989, 424] on span "Next" at bounding box center [996, 428] width 35 height 14
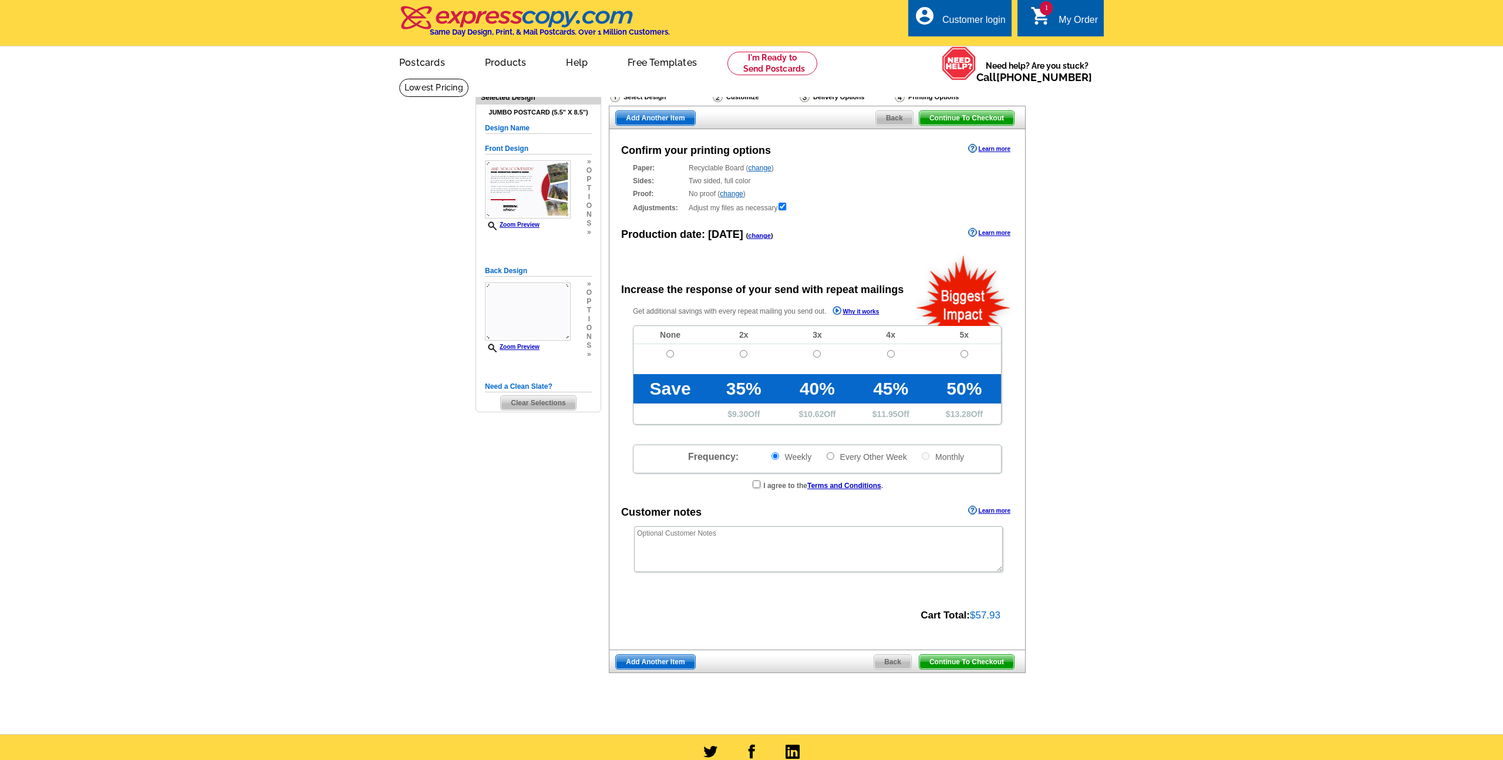
radio input "false"
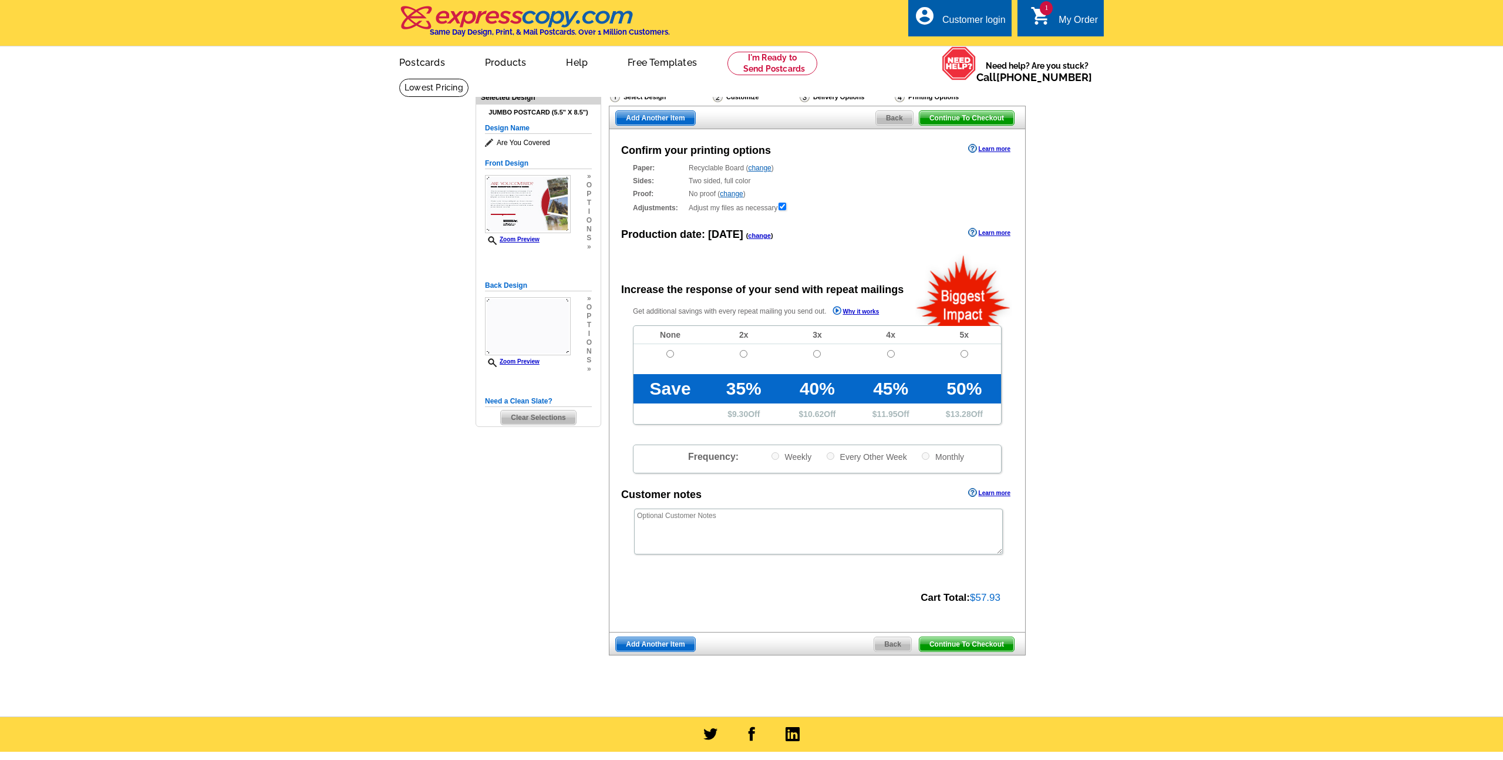
drag, startPoint x: 0, startPoint y: 0, endPoint x: 1108, endPoint y: 191, distance: 1124.1
click at [1108, 191] on main "Need Help? call [PHONE_NUMBER], chat with support, or have our designers make s…" at bounding box center [751, 397] width 1503 height 638
click at [760, 171] on link "change" at bounding box center [759, 168] width 23 height 8
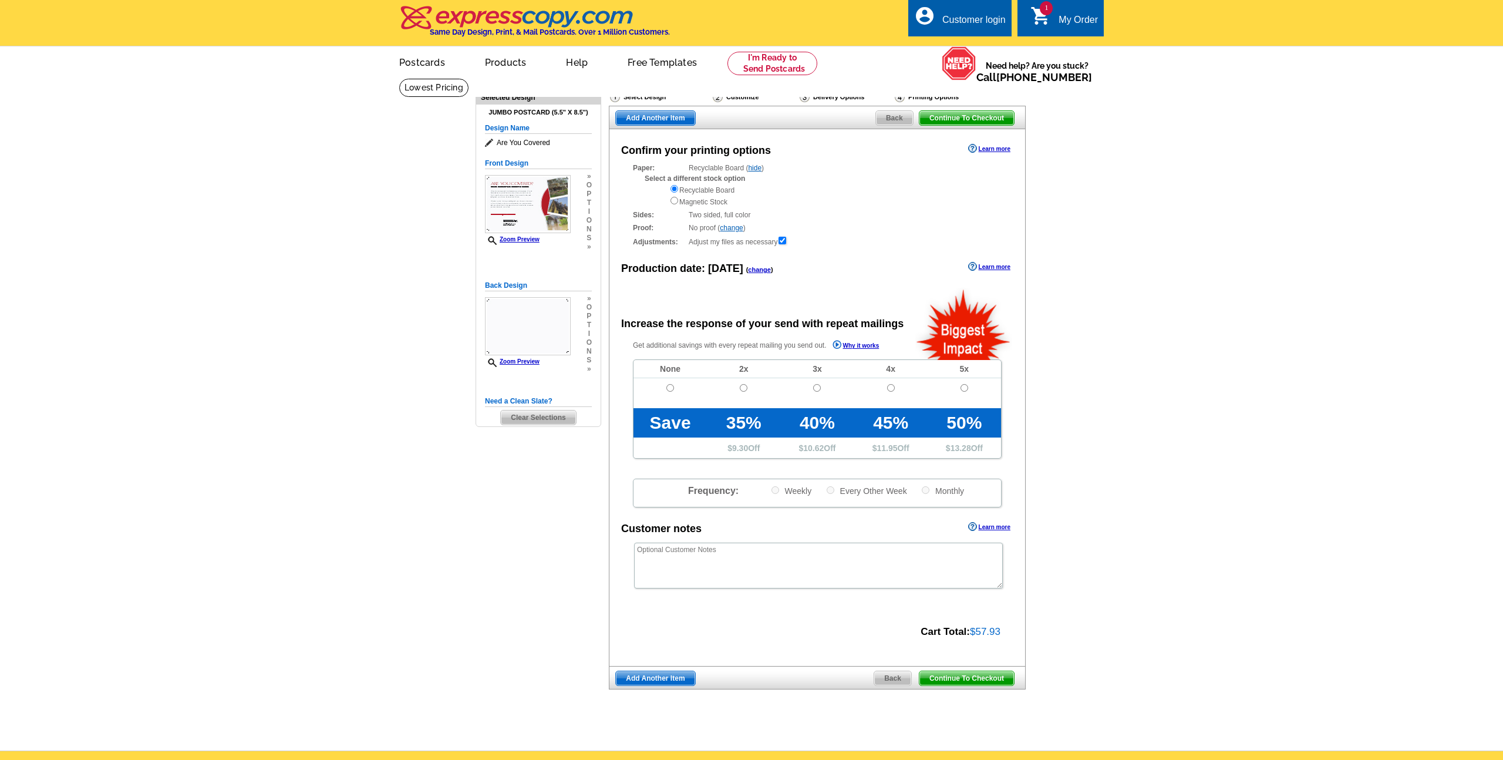
click at [692, 203] on div "Recyclable Board Magnetic Stock" at bounding box center [835, 195] width 332 height 23
click at [672, 201] on input "radio" at bounding box center [674, 201] width 8 height 8
radio input "true"
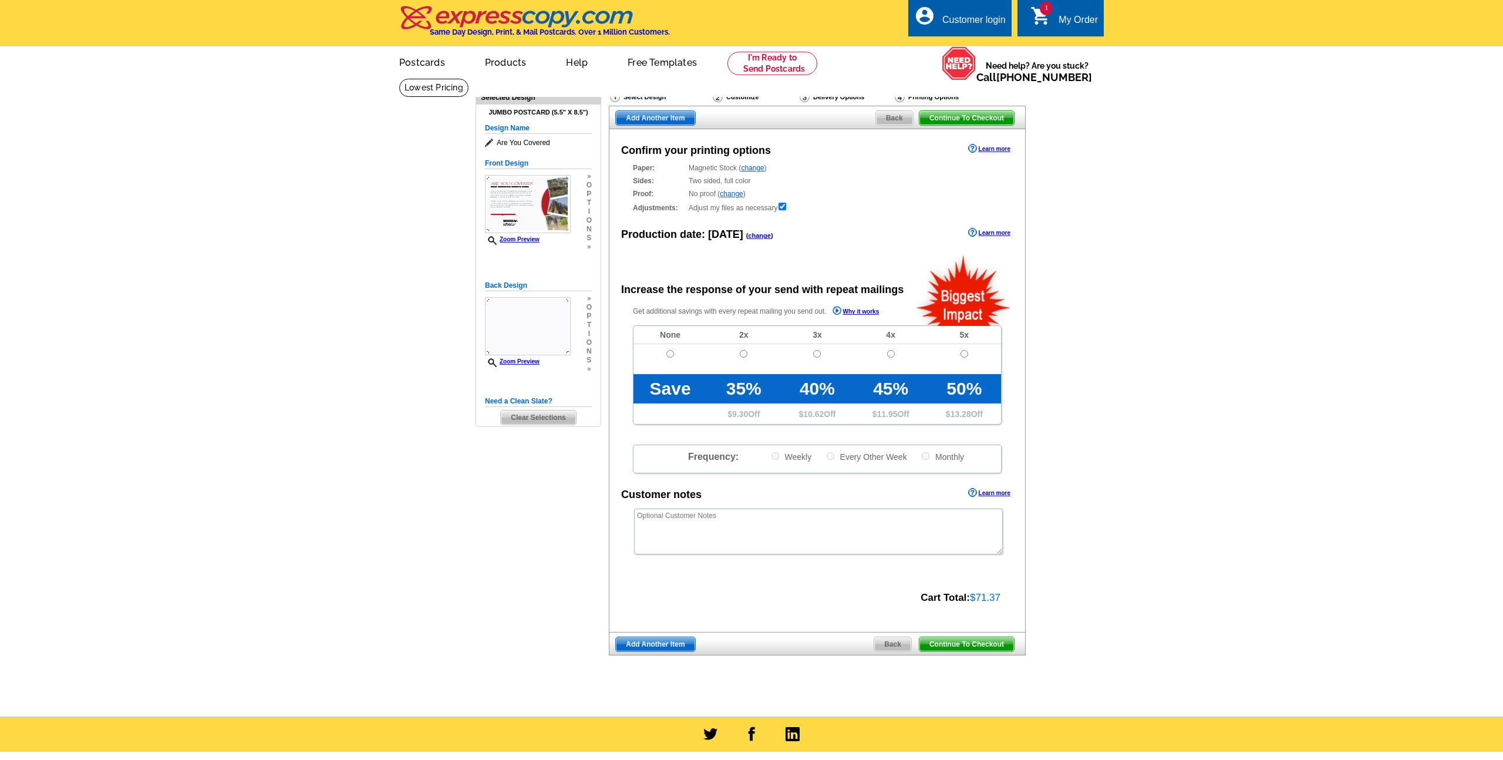
click at [730, 194] on link "change" at bounding box center [731, 194] width 23 height 8
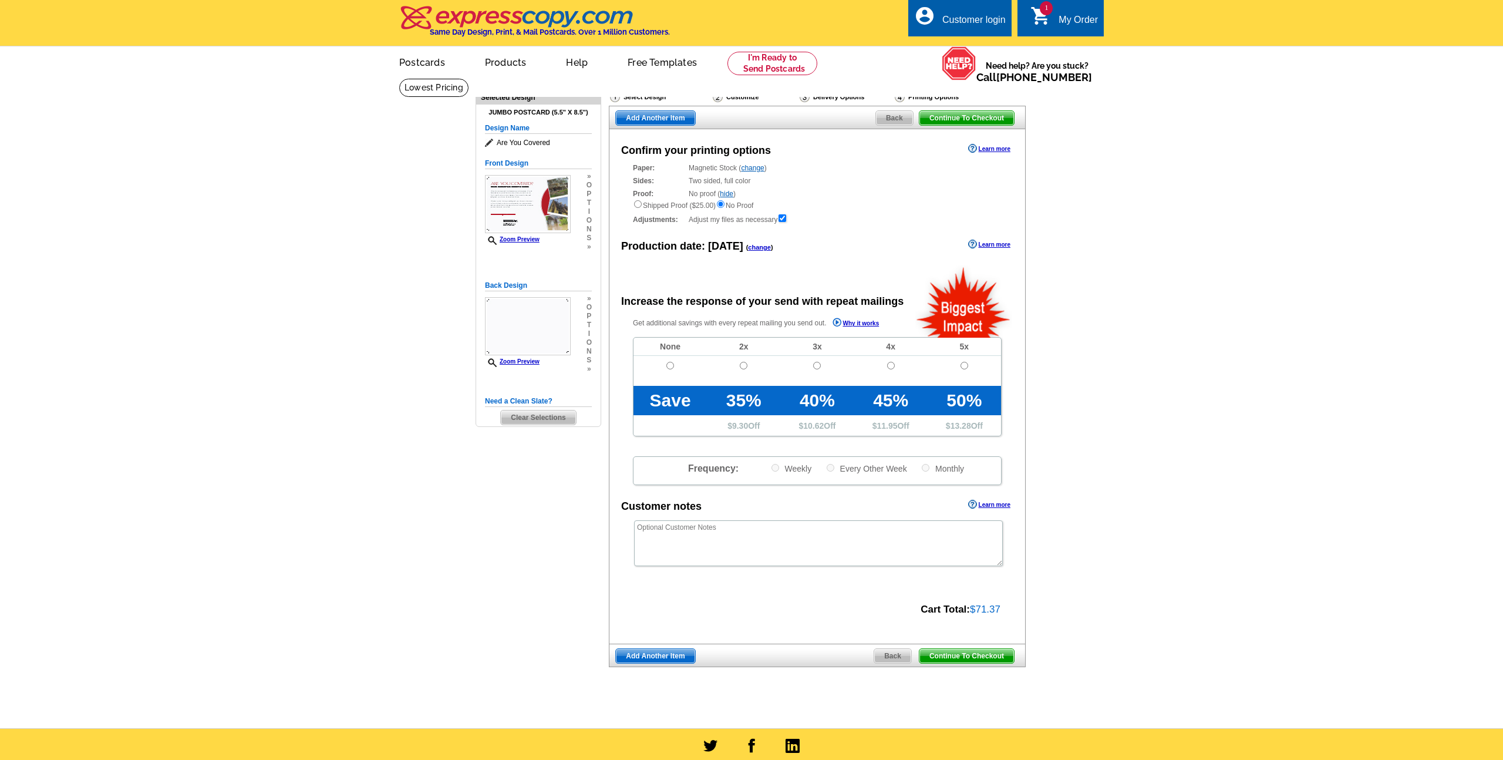
click at [1200, 188] on main "Need Help? call [PHONE_NUMBER], chat with support, or have our designers make s…" at bounding box center [751, 403] width 1503 height 650
click at [1199, 202] on main "Need Help? call [PHONE_NUMBER], chat with support, or have our designers make s…" at bounding box center [751, 403] width 1503 height 650
click at [429, 221] on main "Need Help? call [PHONE_NUMBER], chat with support, or have our designers make s…" at bounding box center [751, 403] width 1503 height 650
drag, startPoint x: 431, startPoint y: 226, endPoint x: 482, endPoint y: 53, distance: 180.0
click at [439, 219] on main "Need Help? call [PHONE_NUMBER], chat with support, or have our designers make s…" at bounding box center [751, 403] width 1503 height 650
